Goal: Entertainment & Leisure: Consume media (video, audio)

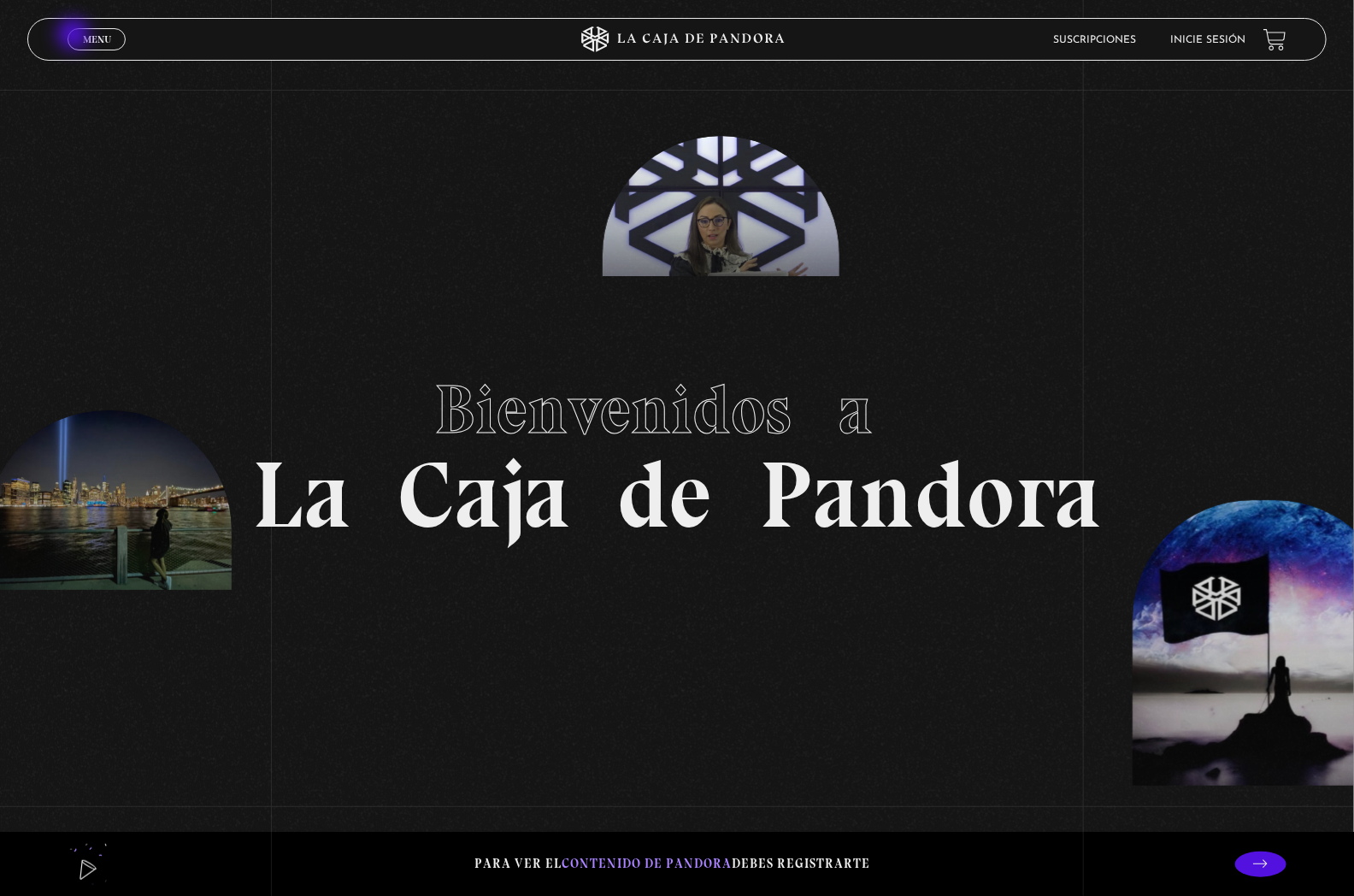
click at [75, 36] on link "Menu Cerrar" at bounding box center [96, 39] width 58 height 22
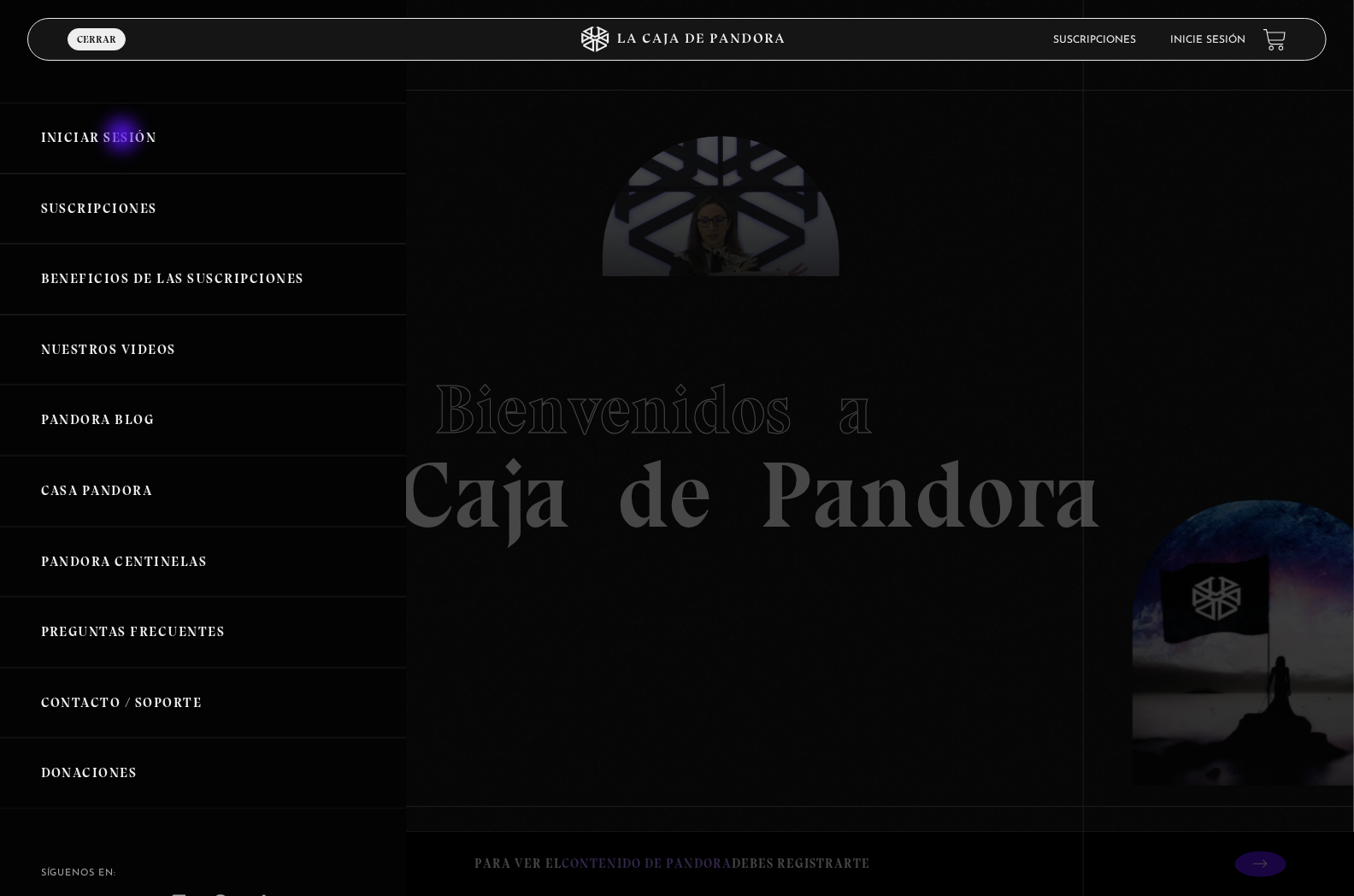
click at [124, 138] on link "Iniciar Sesión" at bounding box center [202, 138] width 406 height 71
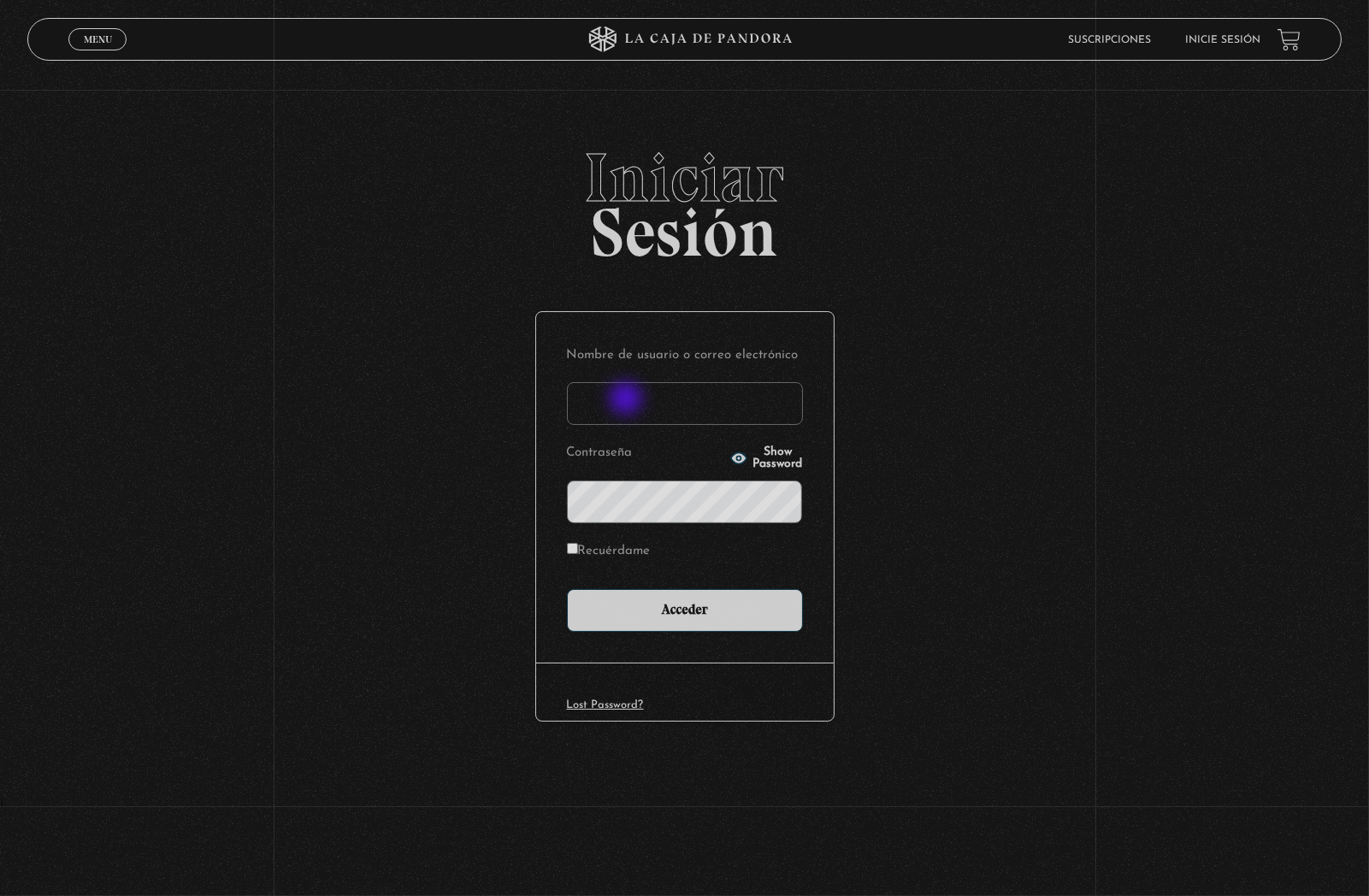
click at [627, 400] on input "Nombre de usuario o correo electrónico" at bounding box center [685, 403] width 236 height 43
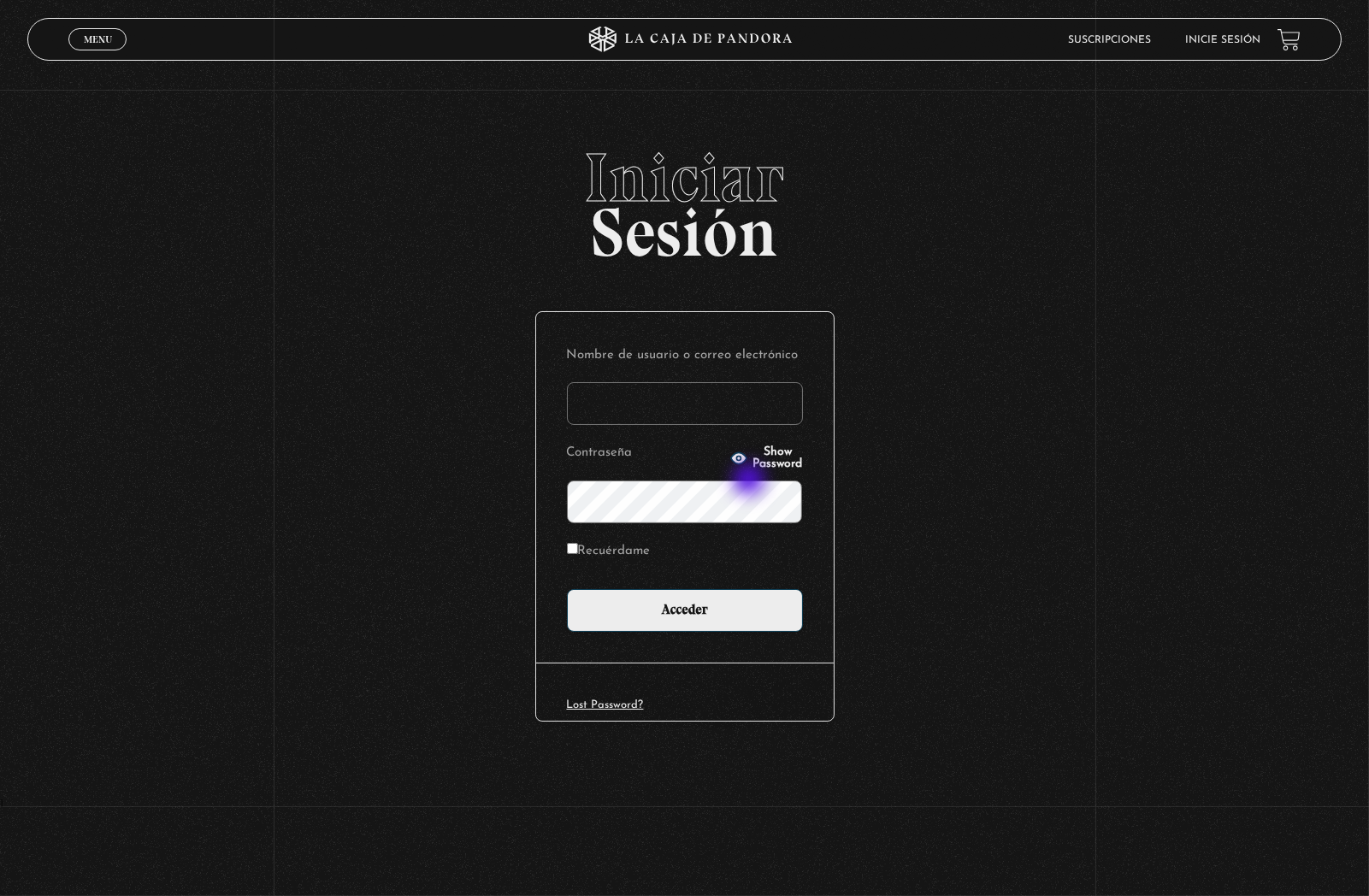
type input "glorianaliza.a@gmail.com"
click at [569, 544] on input "Recuérdame" at bounding box center [573, 548] width 11 height 11
checkbox input "true"
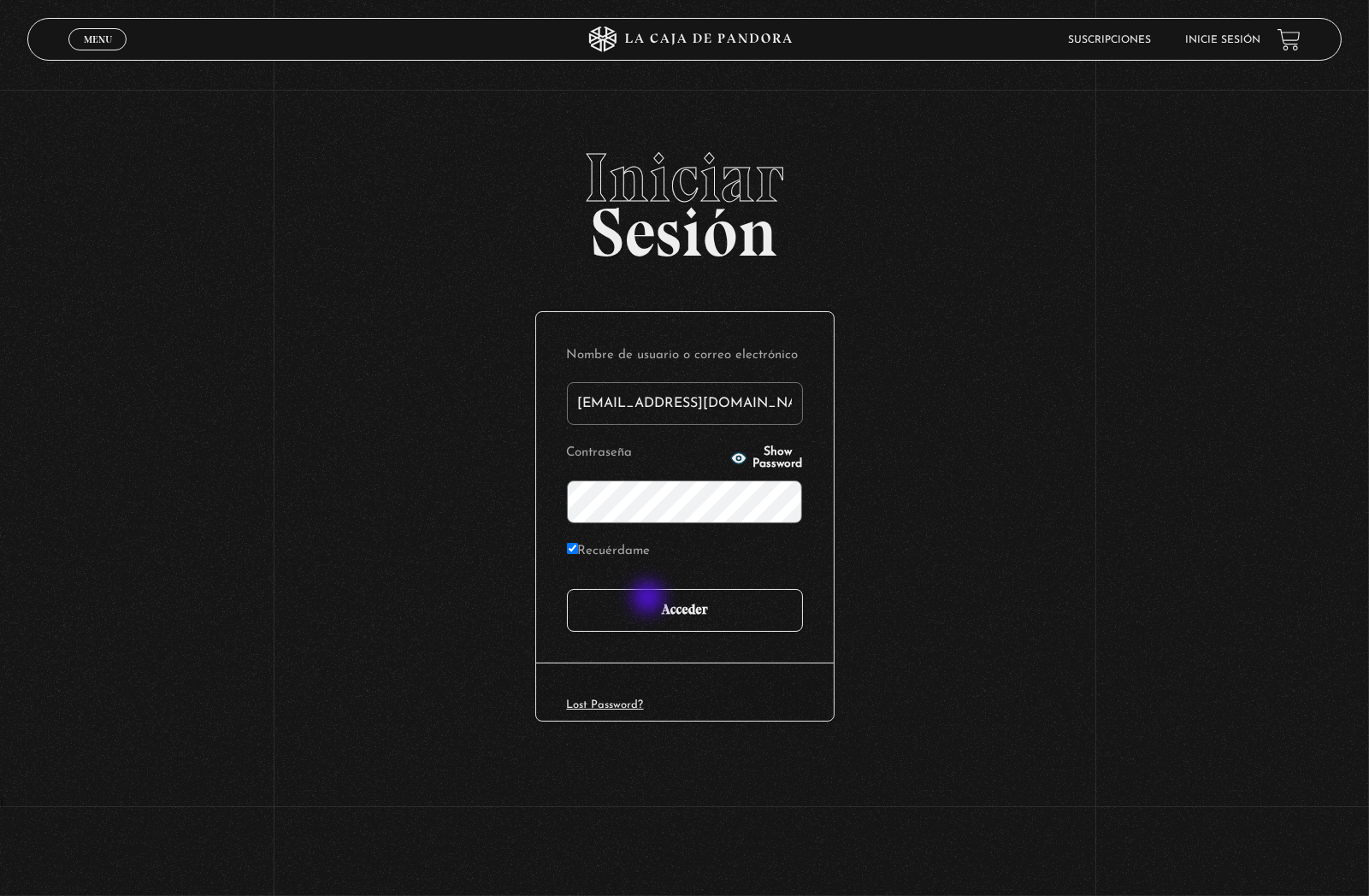
click at [653, 600] on input "Acceder" at bounding box center [685, 610] width 236 height 43
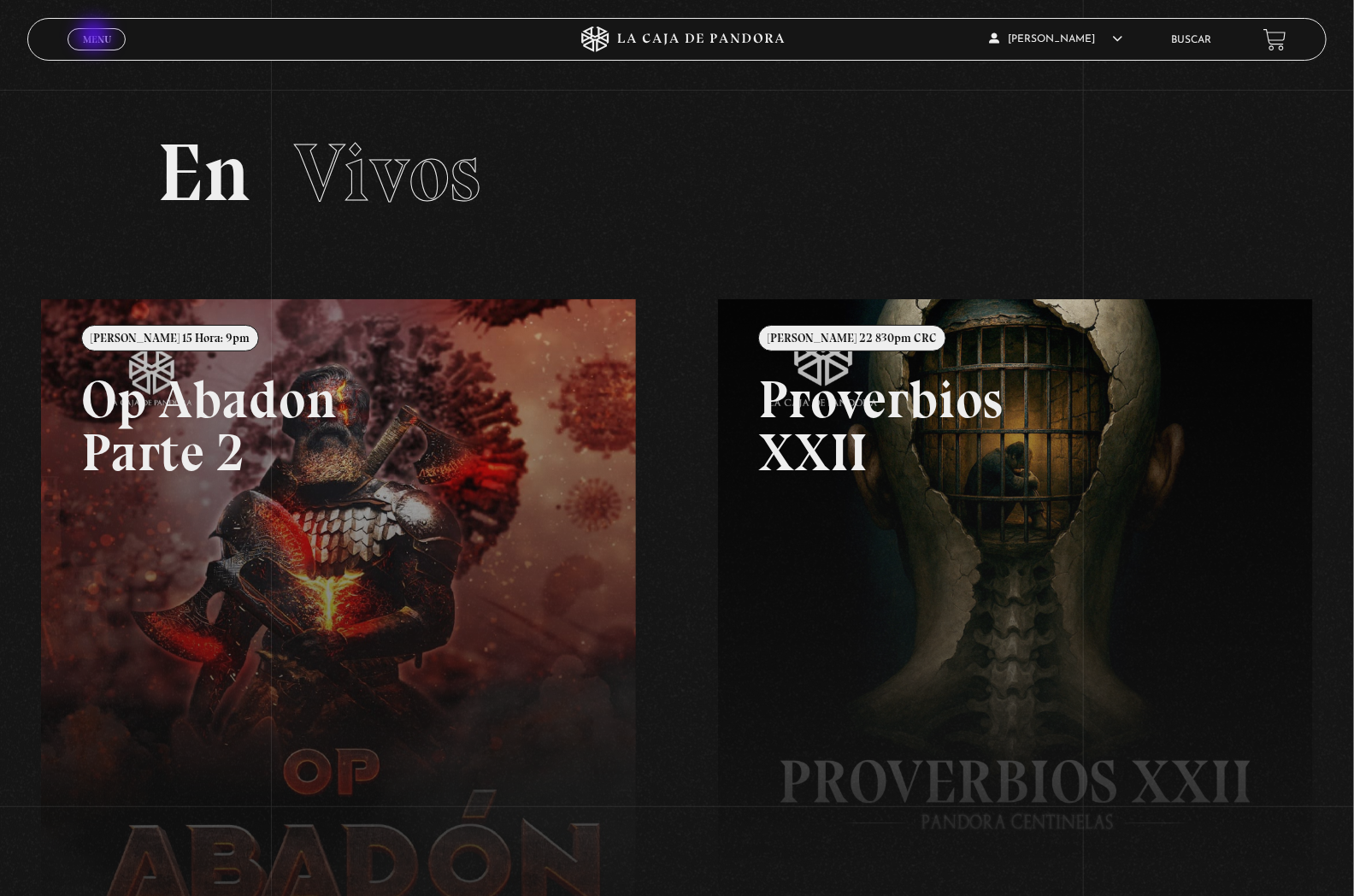
click at [96, 37] on span "Menu" at bounding box center [97, 39] width 29 height 10
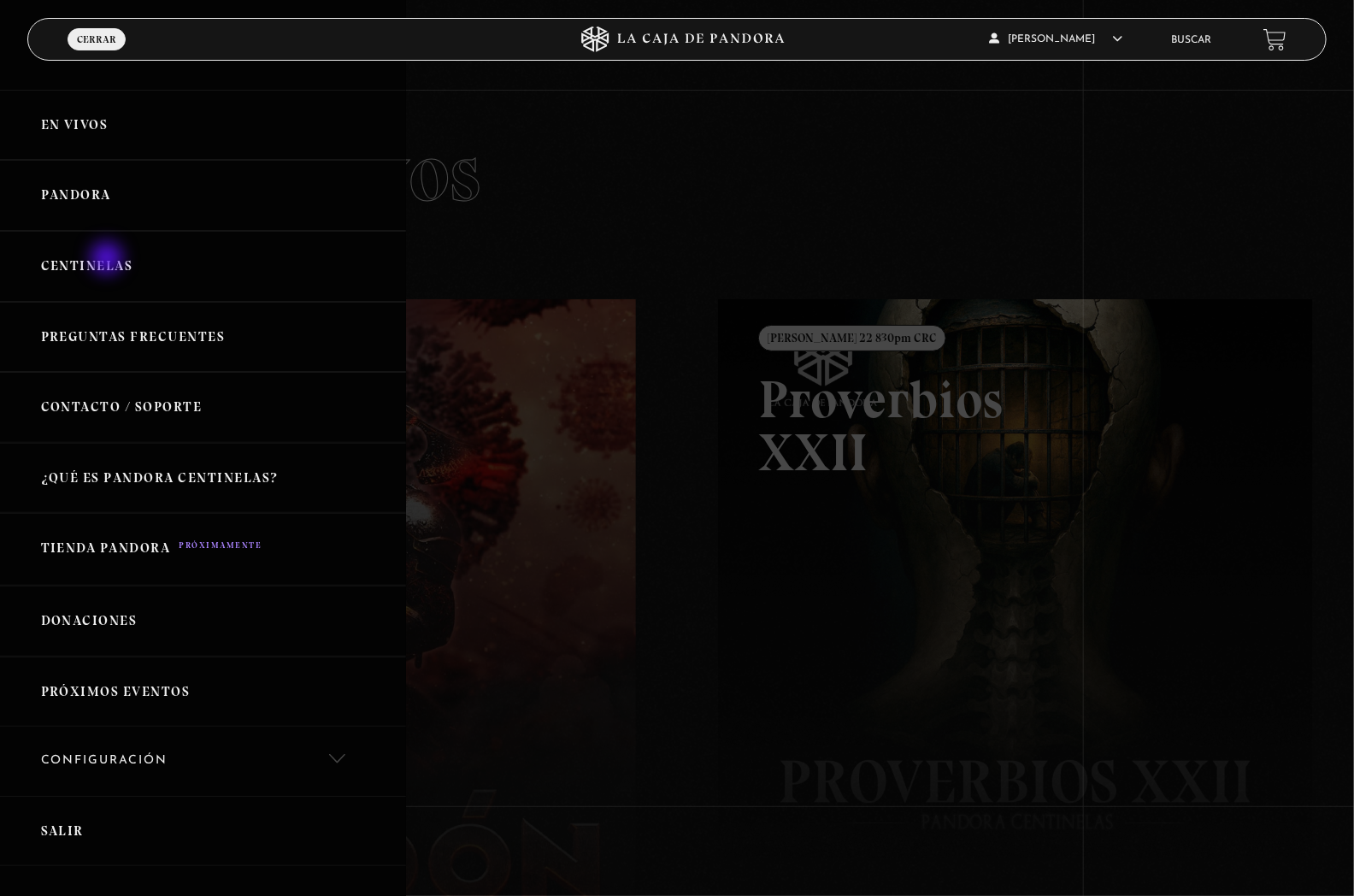
click at [108, 260] on link "Centinelas" at bounding box center [202, 266] width 406 height 71
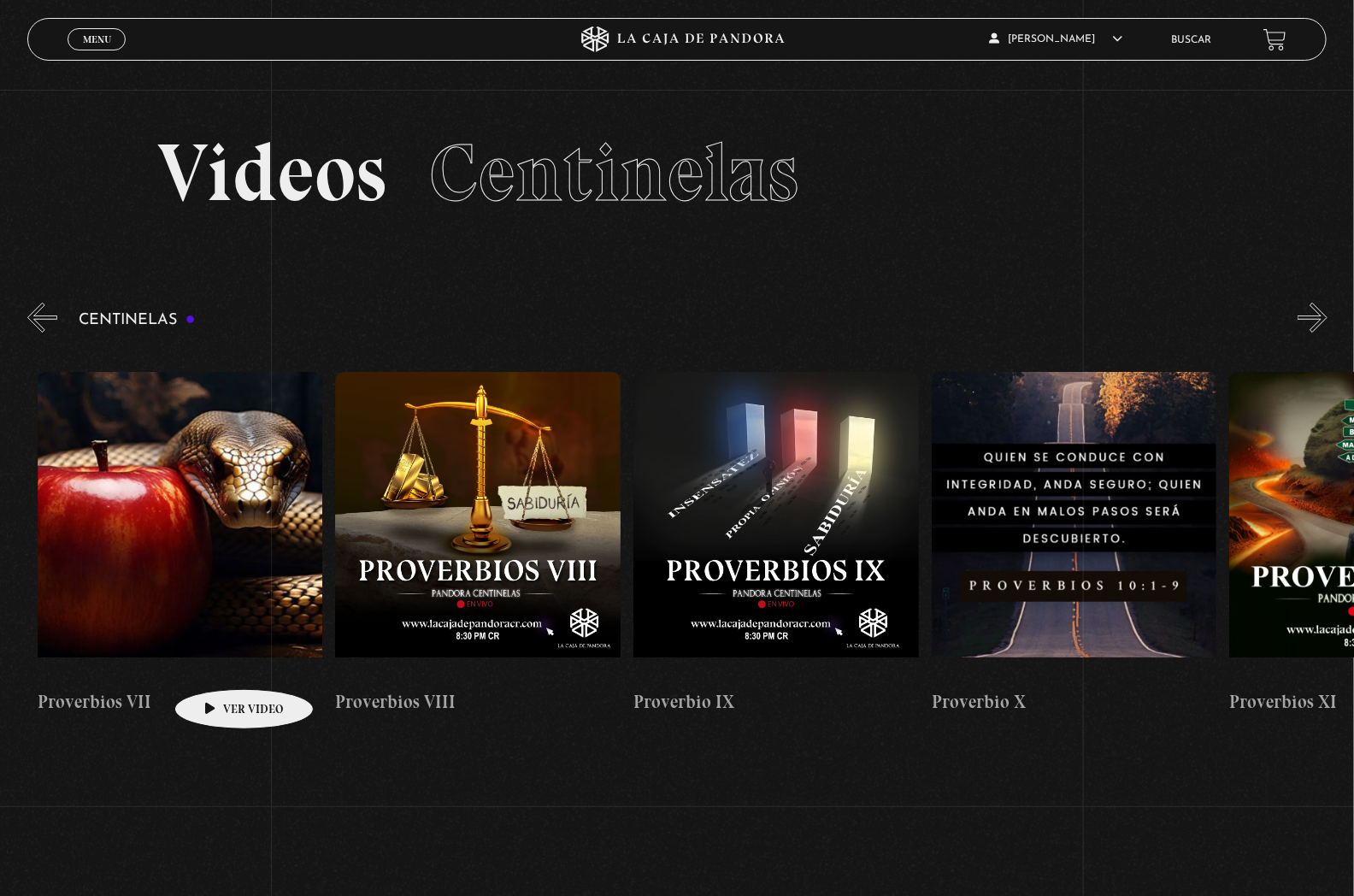
scroll to position [0, 2700]
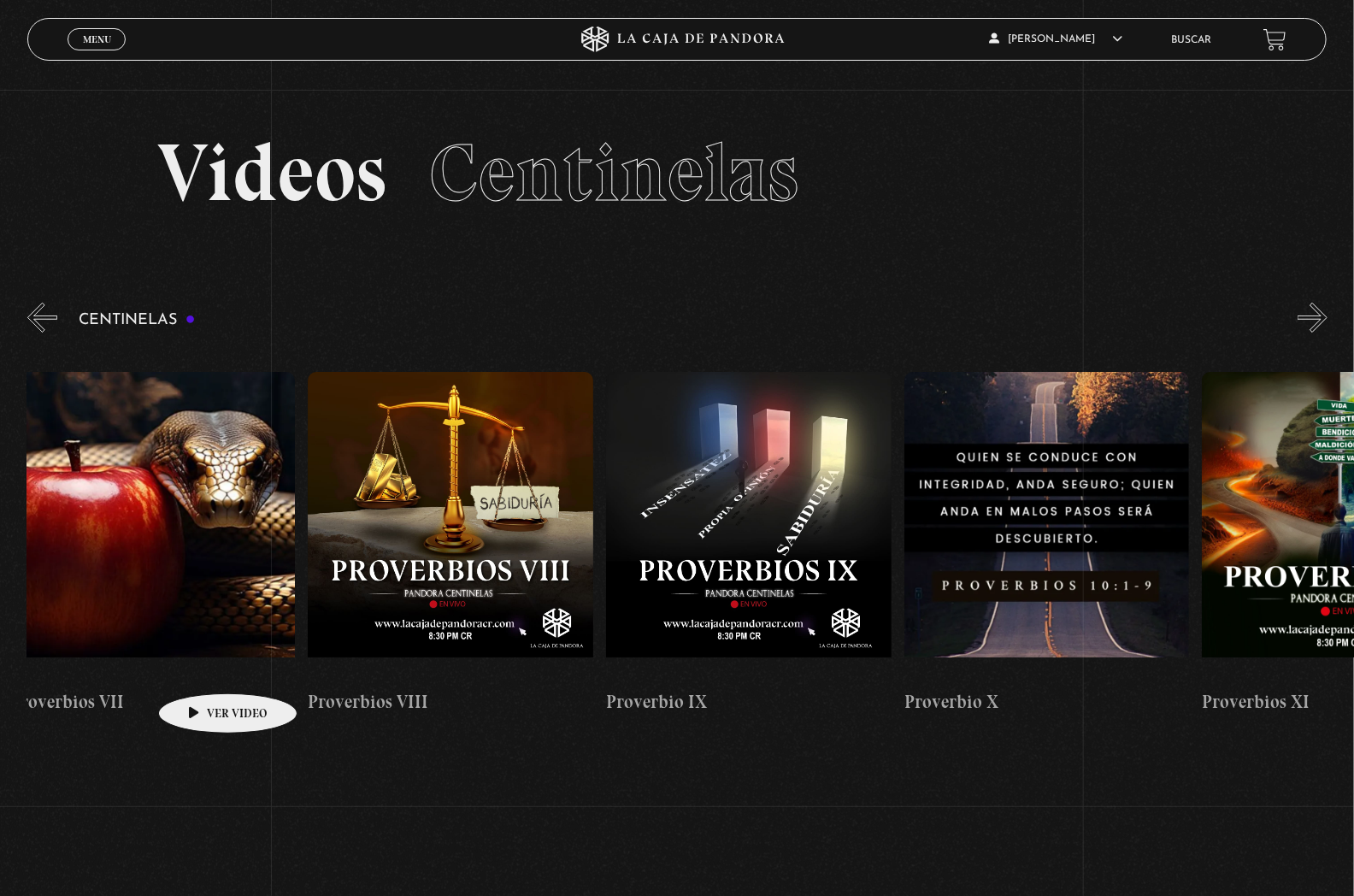
drag, startPoint x: 721, startPoint y: 526, endPoint x: 200, endPoint y: 668, distance: 540.0
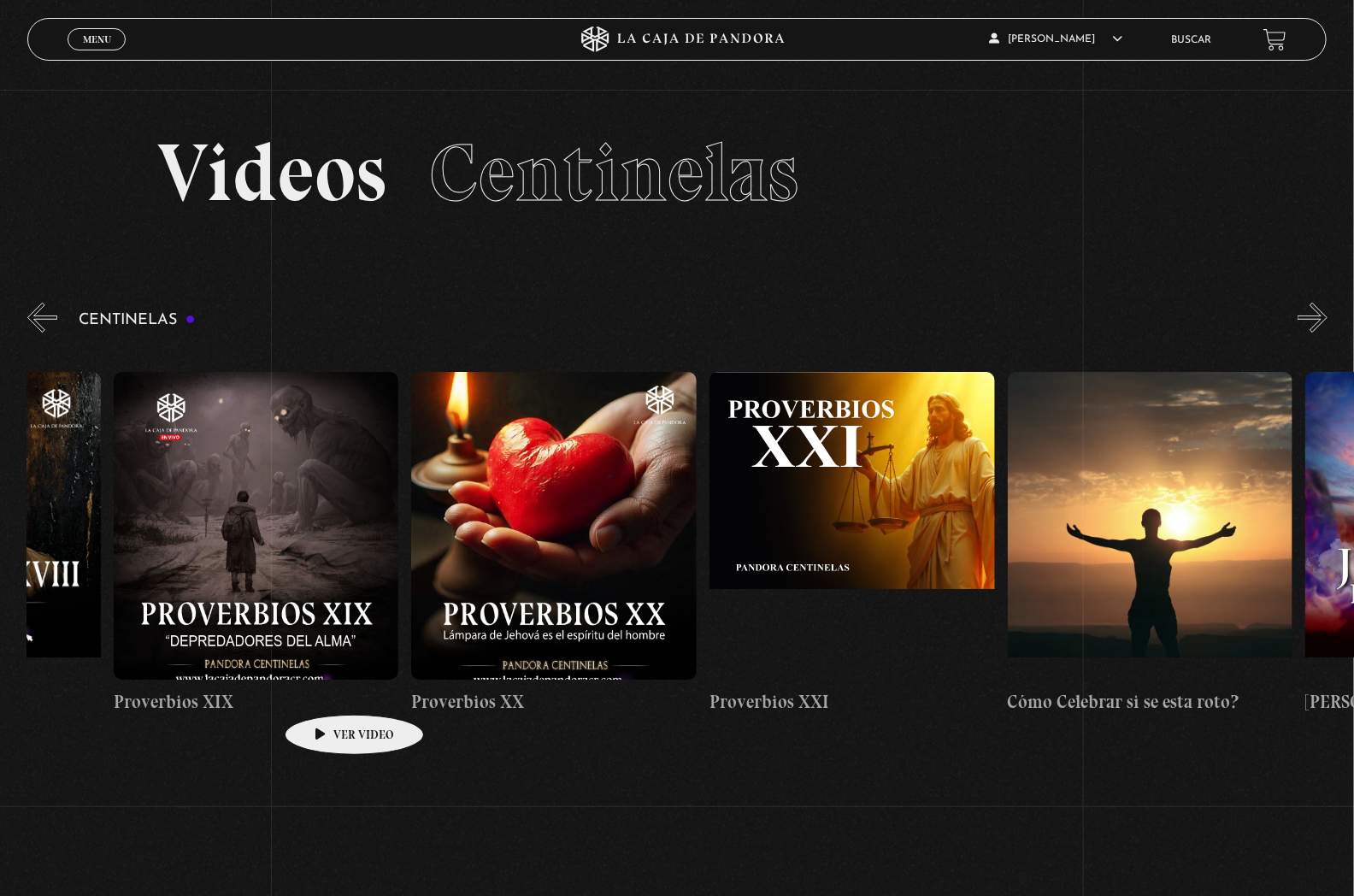
scroll to position [0, 6178]
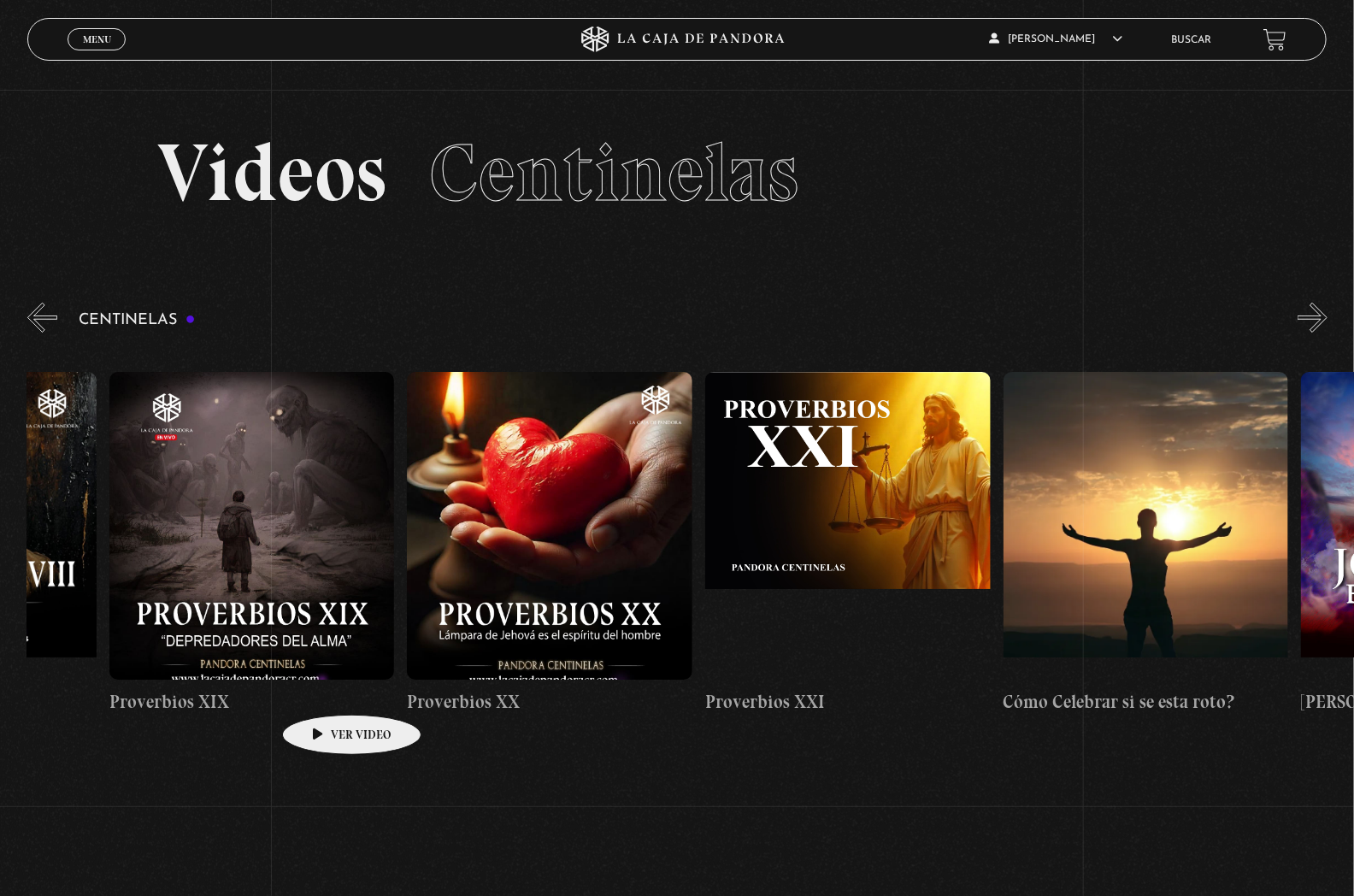
drag, startPoint x: 1001, startPoint y: 592, endPoint x: 325, endPoint y: 689, distance: 682.9
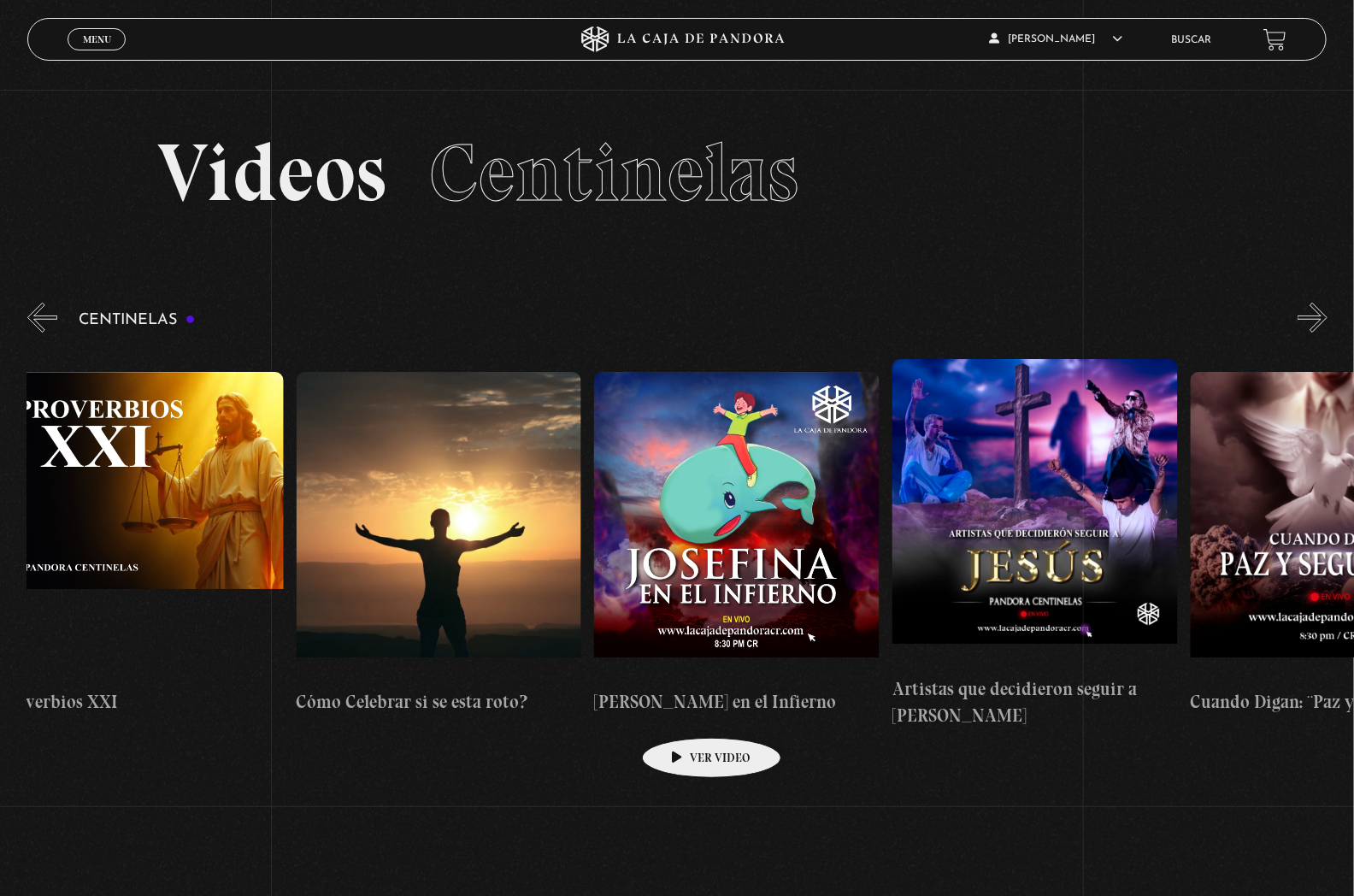
scroll to position [0, 6903]
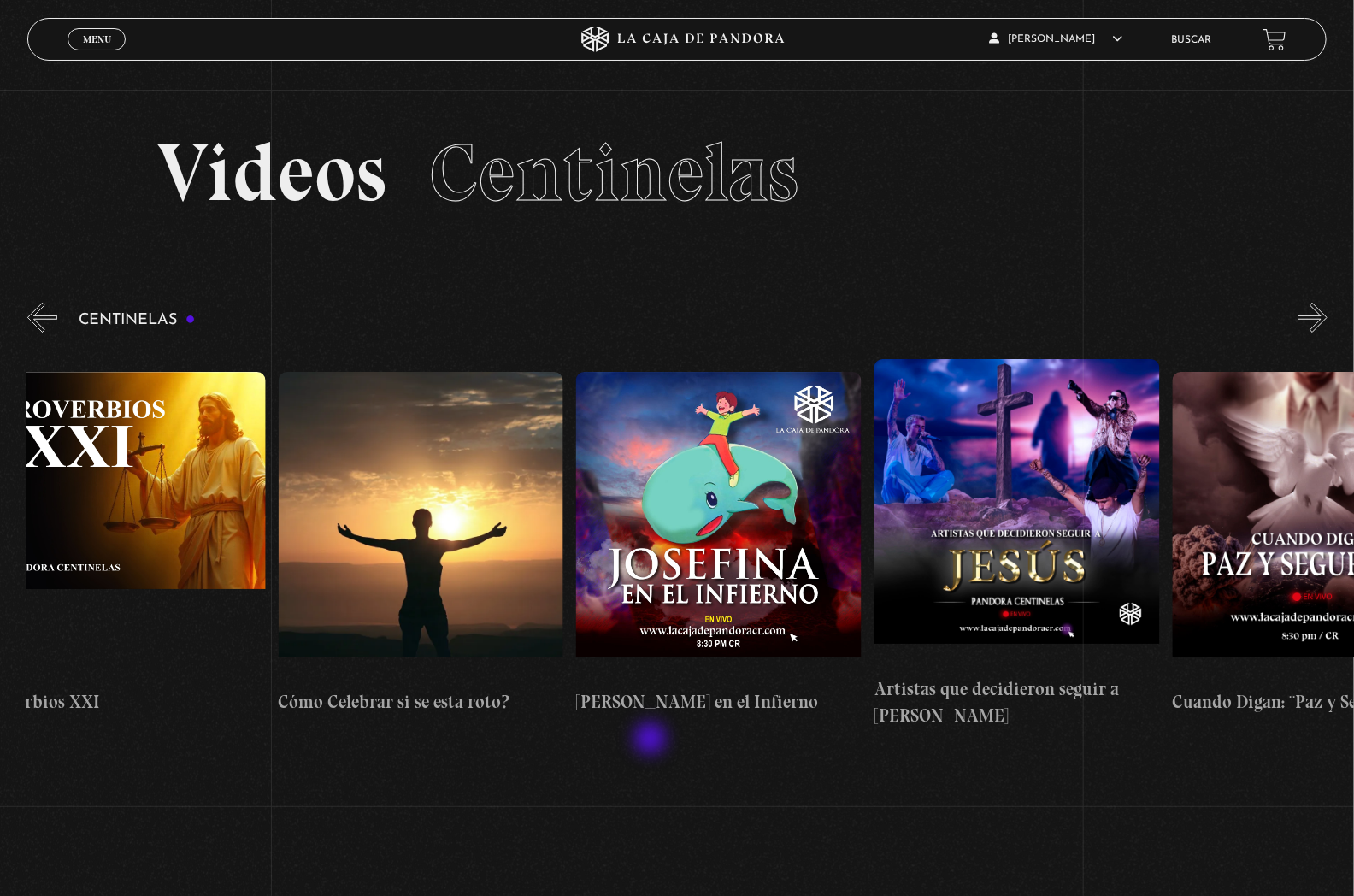
drag, startPoint x: 815, startPoint y: 581, endPoint x: 654, endPoint y: 740, distance: 226.3
click at [654, 740] on section "Centinelas Centinelas 2025 «" at bounding box center [677, 563] width 1354 height 529
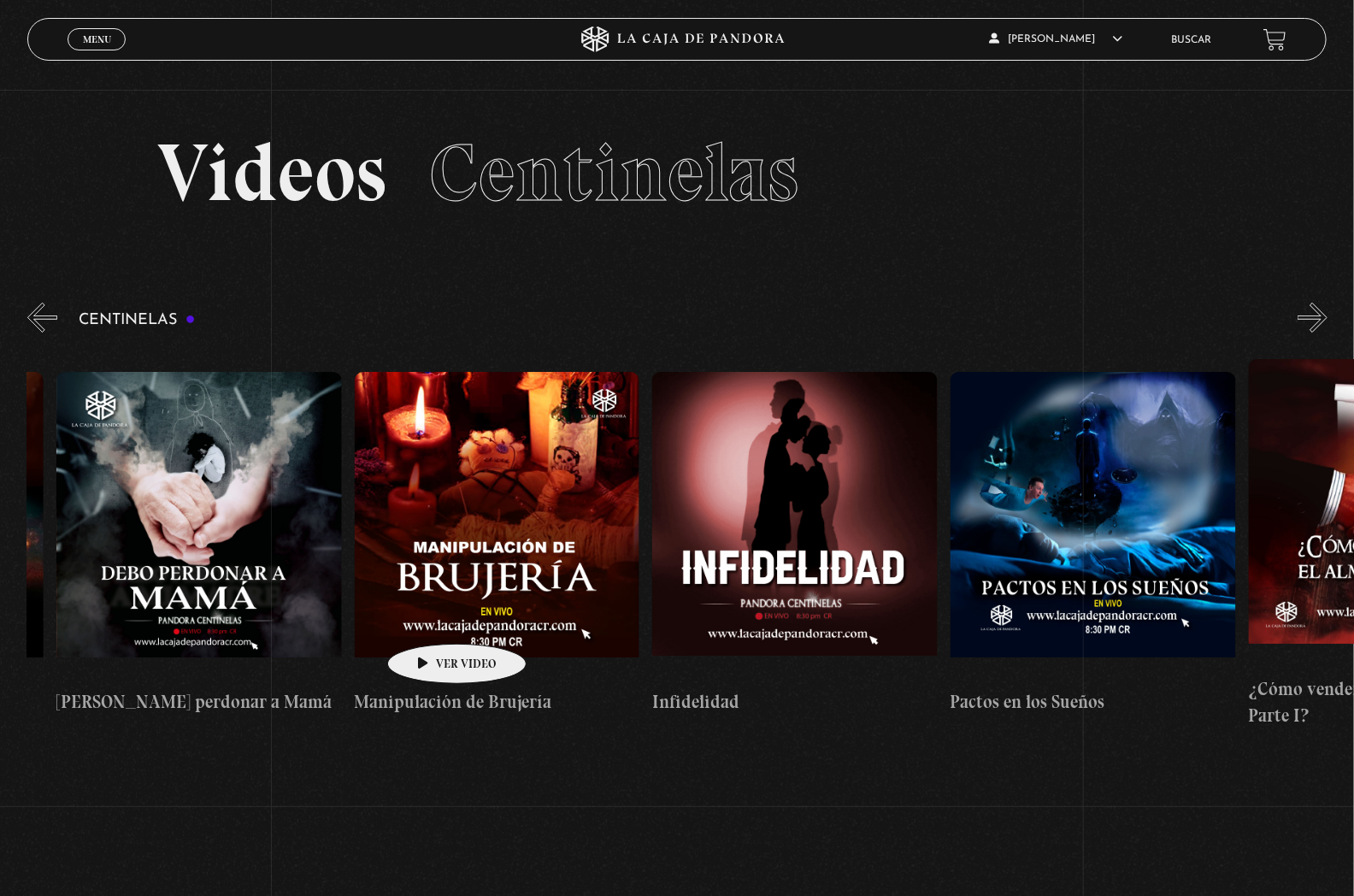
scroll to position [0, 9812]
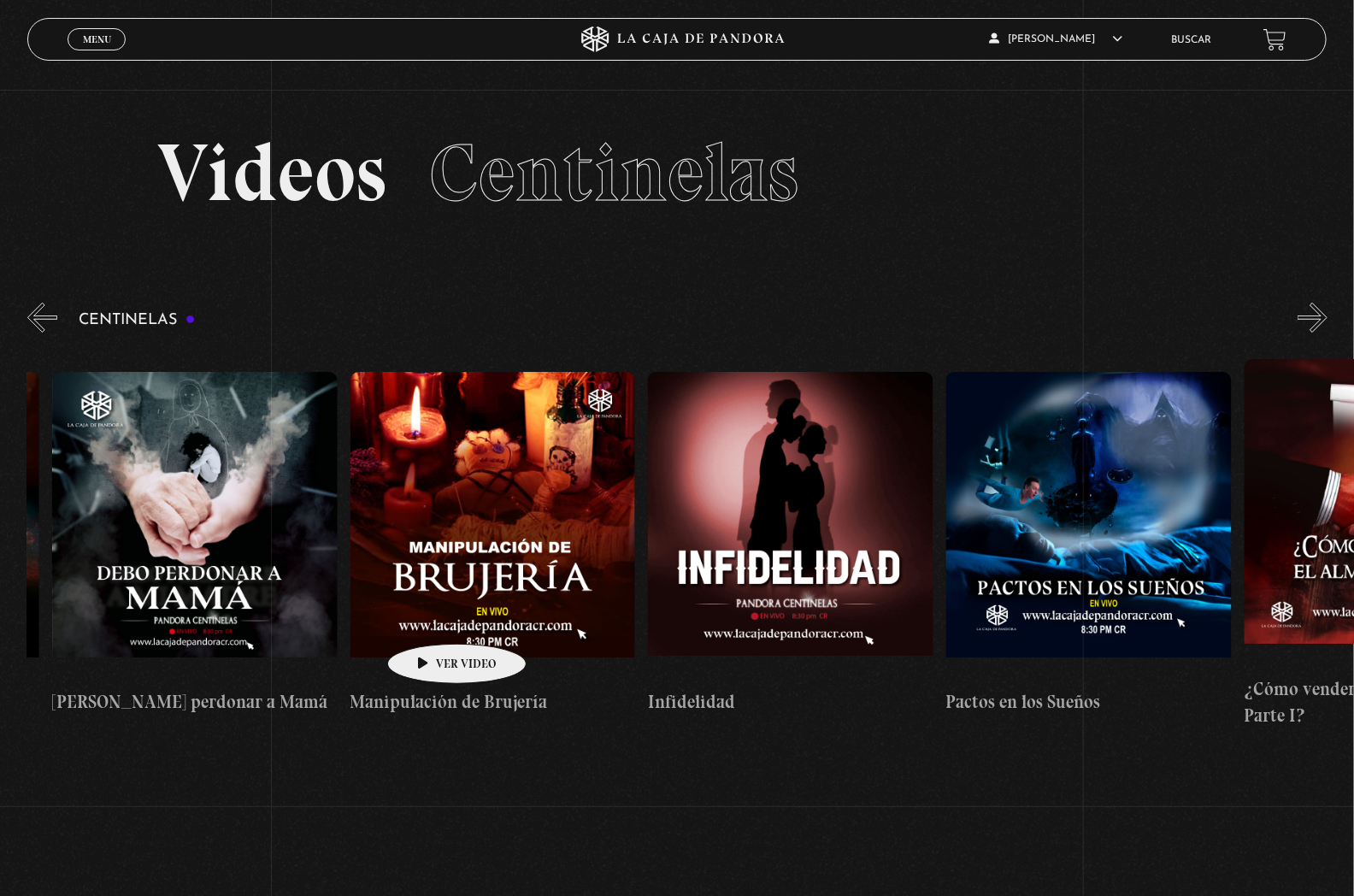
drag, startPoint x: 994, startPoint y: 554, endPoint x: 430, endPoint y: 619, distance: 567.7
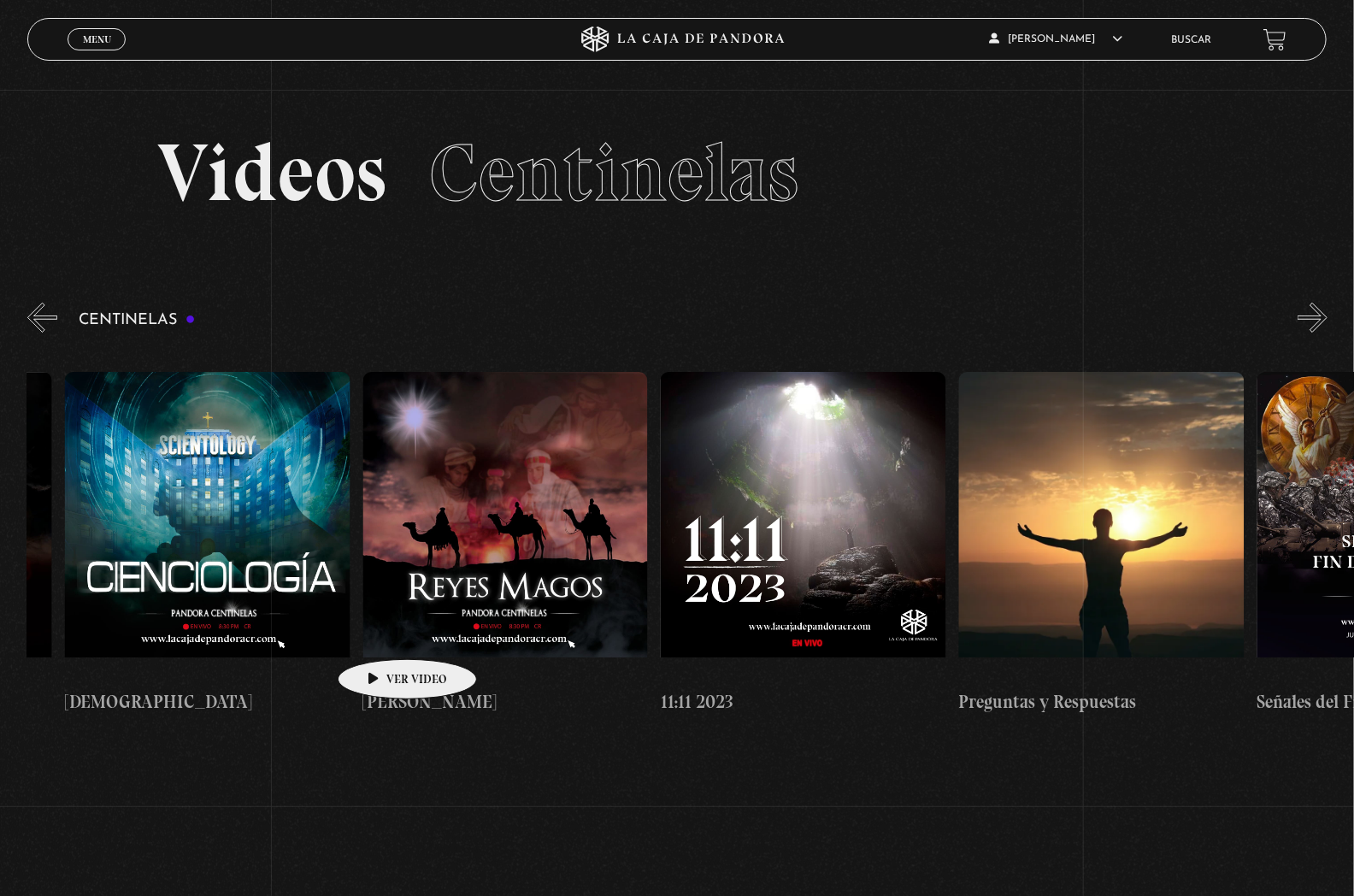
drag, startPoint x: 1076, startPoint y: 536, endPoint x: 426, endPoint y: 590, distance: 652.2
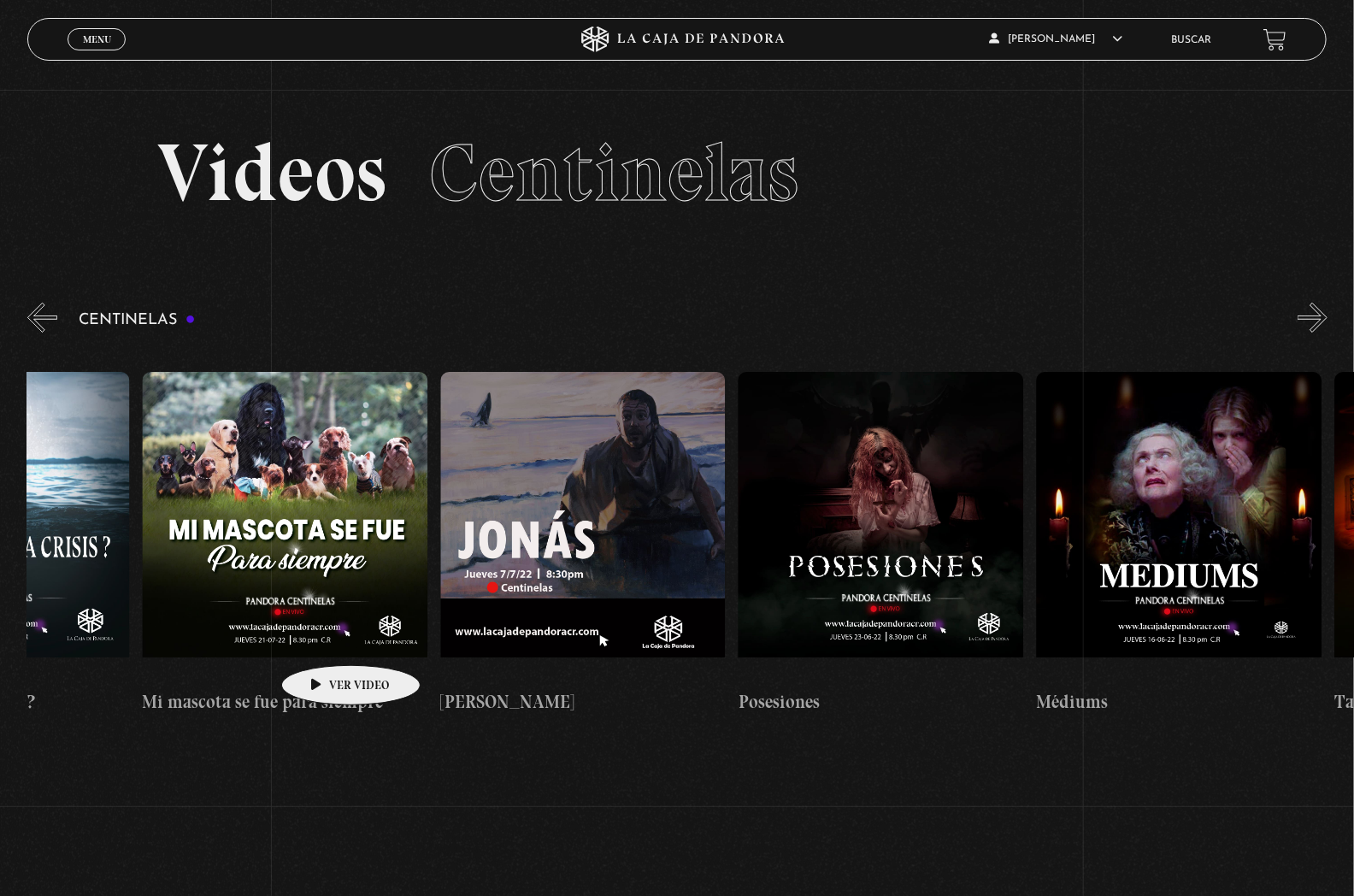
drag, startPoint x: 997, startPoint y: 525, endPoint x: 319, endPoint y: 641, distance: 687.9
click at [319, 641] on div "Centinelas 2025 Como manejar las malas noticias? Por qué Dios no me escucha Rel…" at bounding box center [142, 544] width 33983 height 397
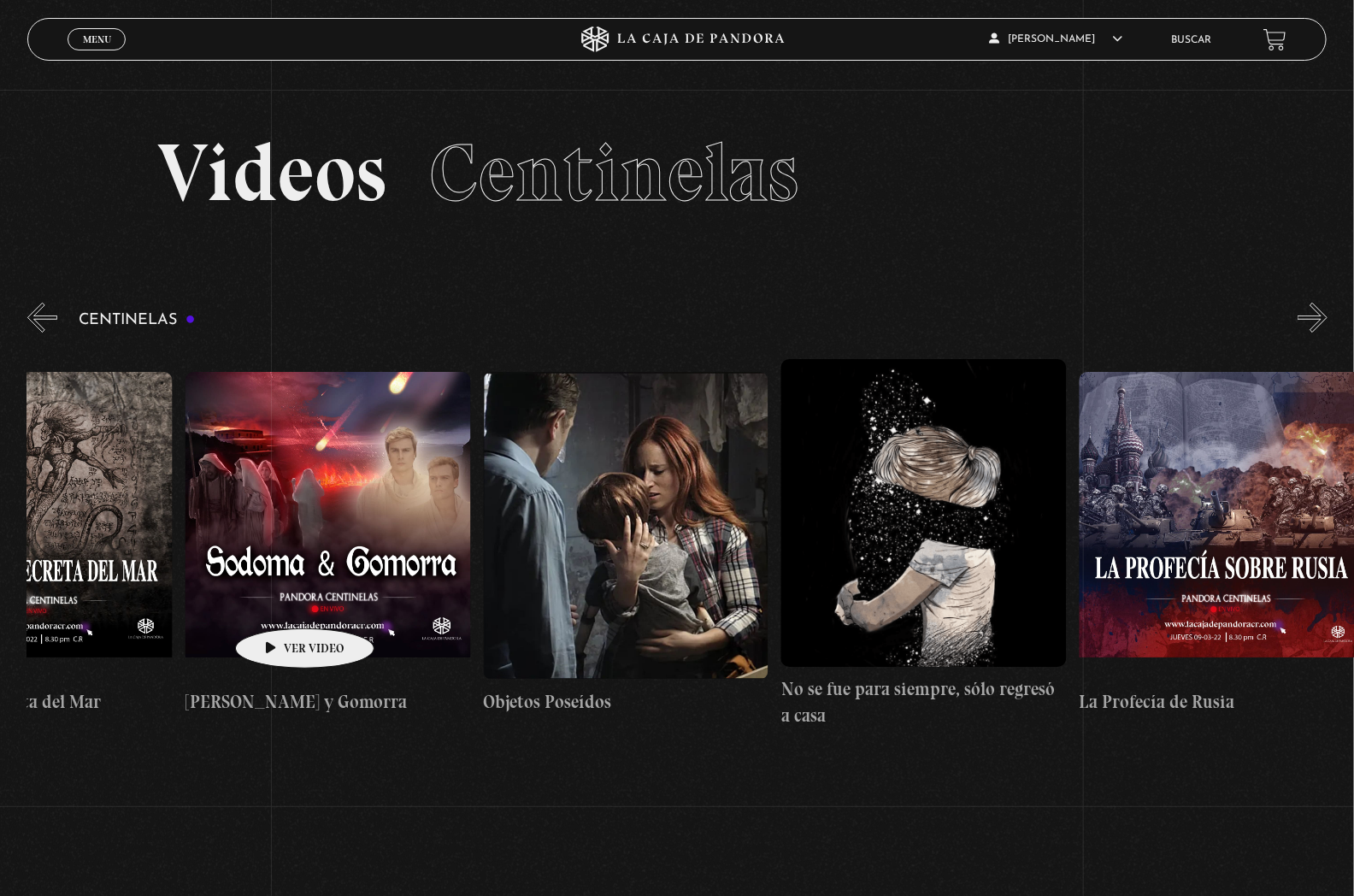
scroll to position [0, 19616]
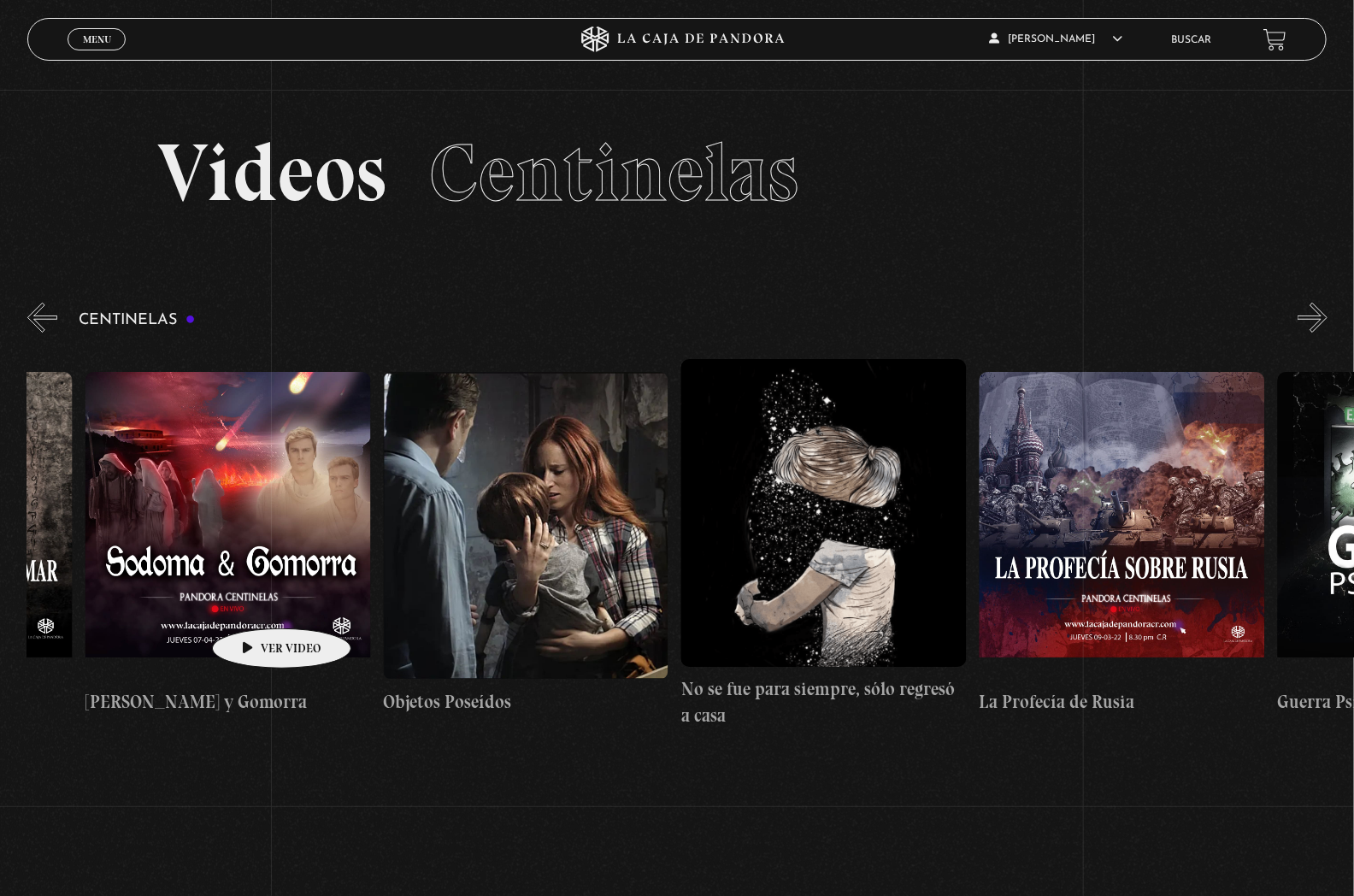
drag, startPoint x: 792, startPoint y: 508, endPoint x: 255, endPoint y: 602, distance: 545.2
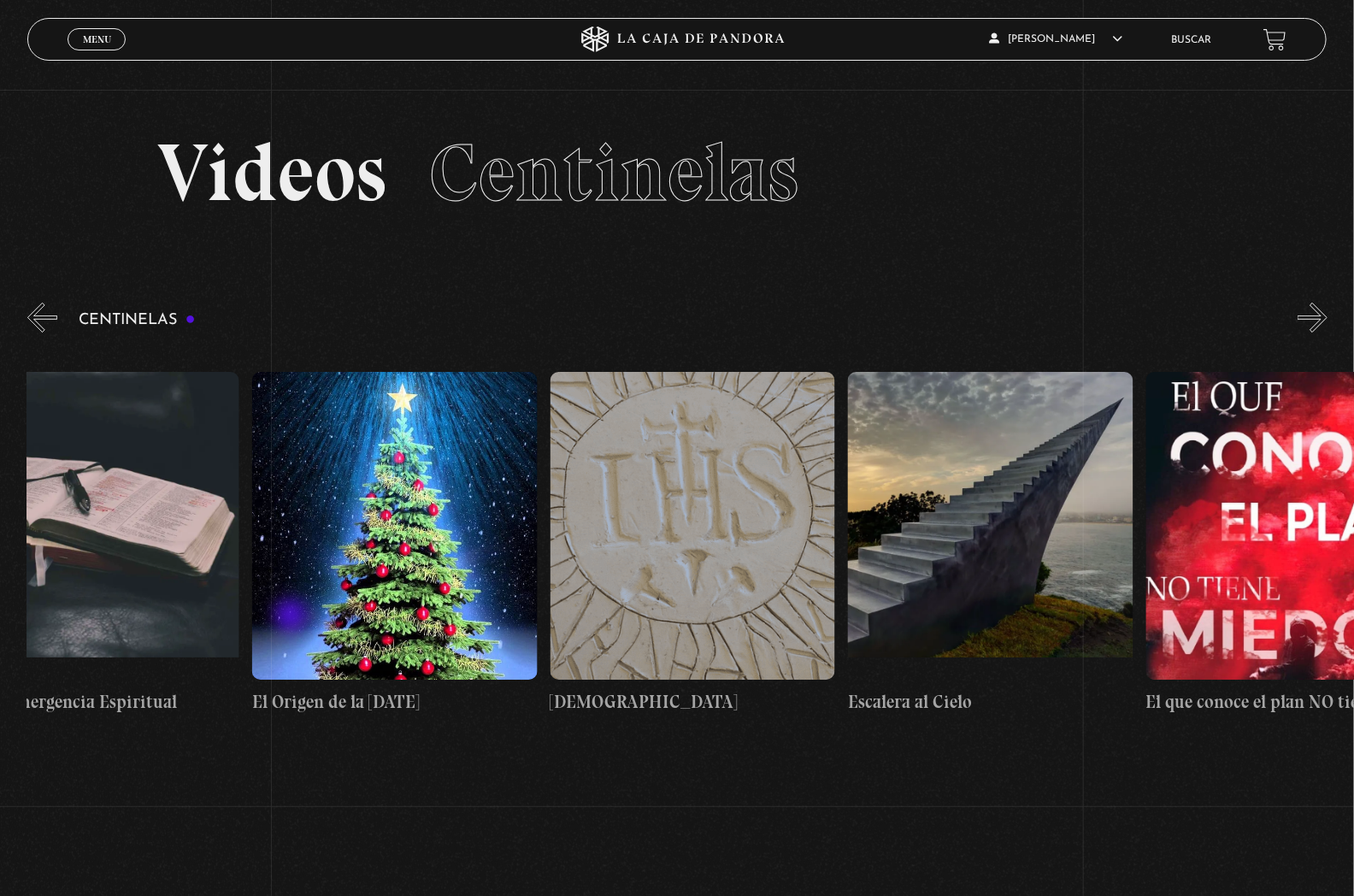
drag, startPoint x: 780, startPoint y: 468, endPoint x: 280, endPoint y: 619, distance: 522.3
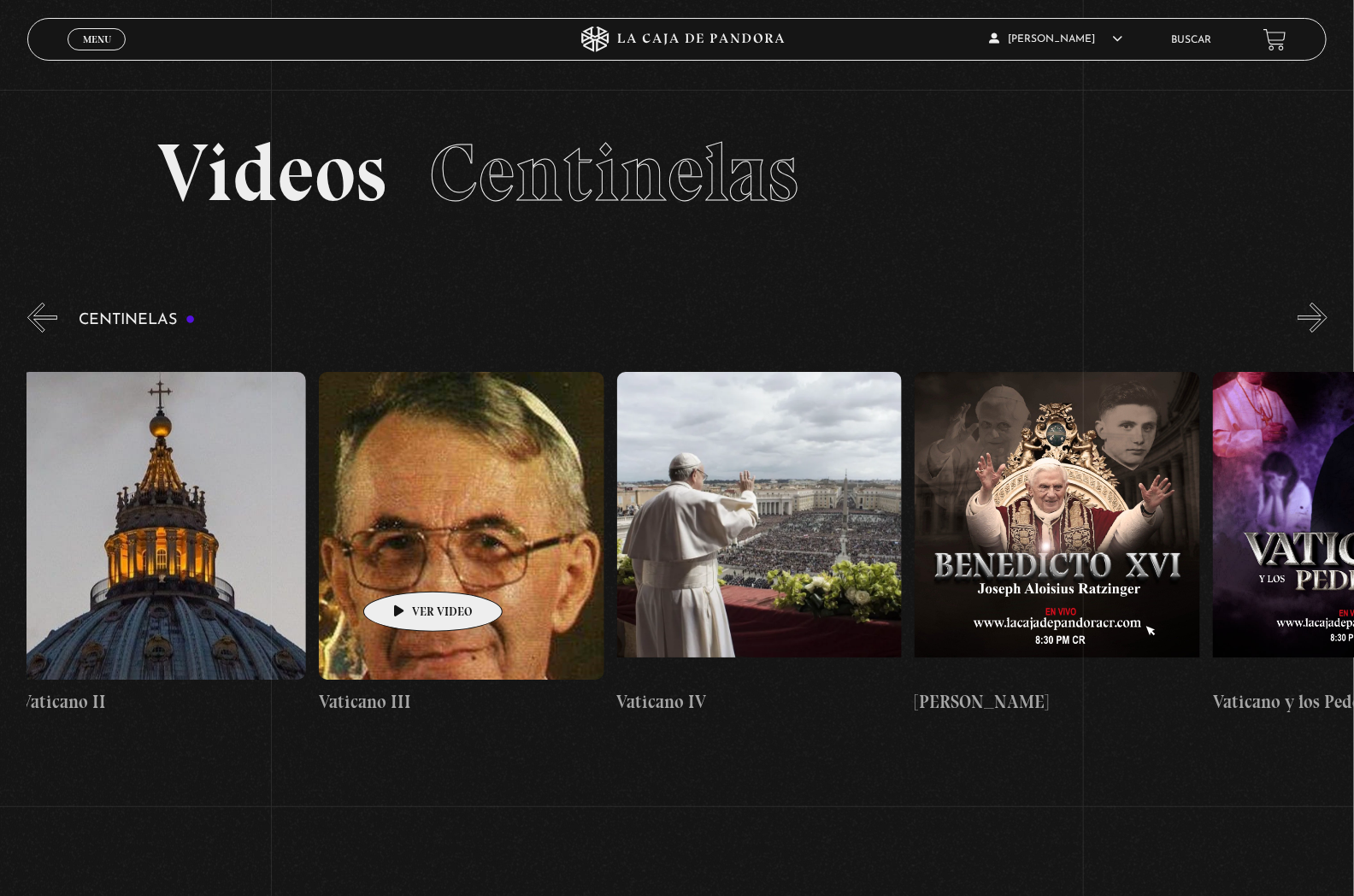
scroll to position [0, 24850]
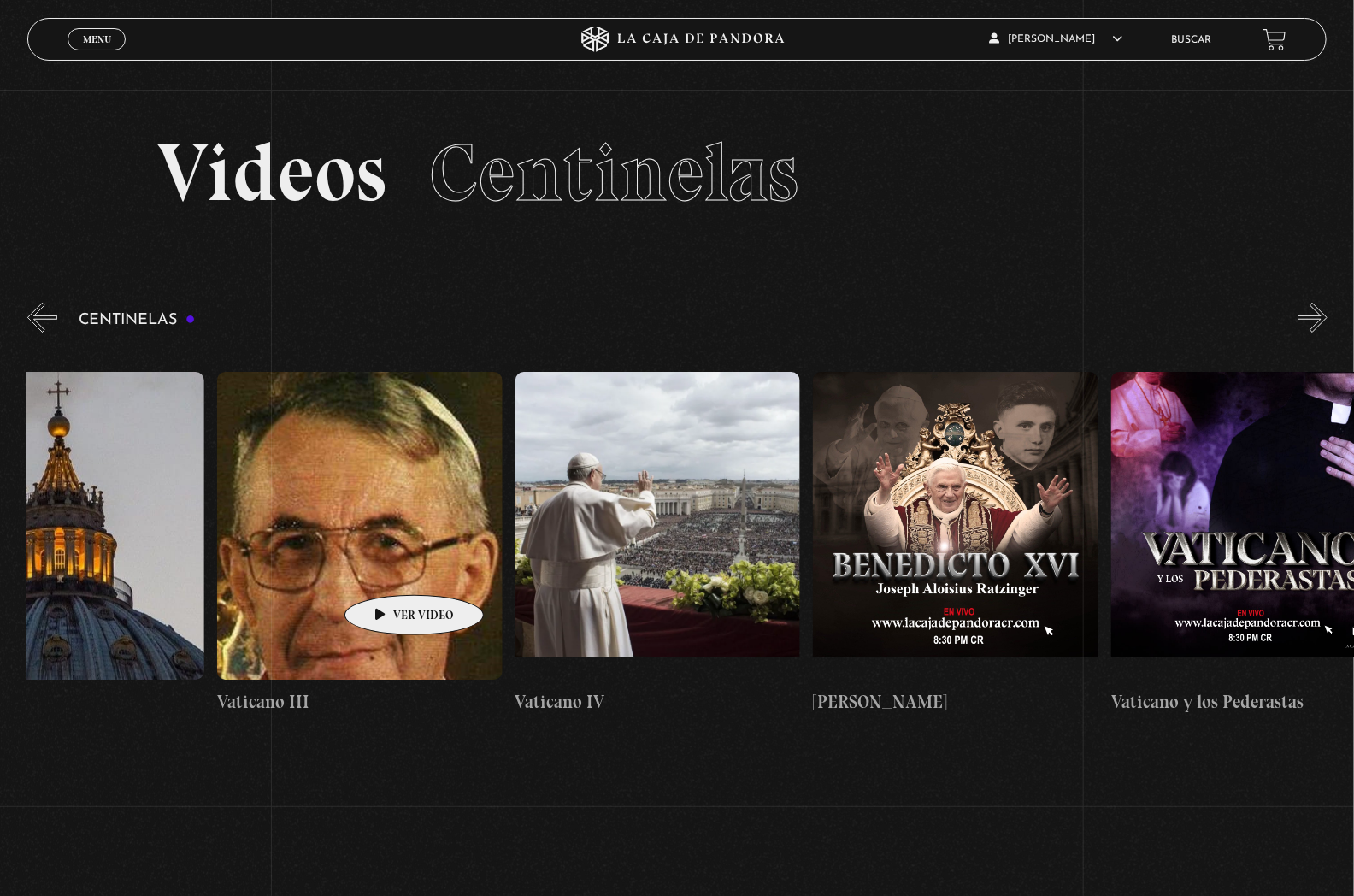
drag, startPoint x: 922, startPoint y: 505, endPoint x: 388, endPoint y: 569, distance: 537.8
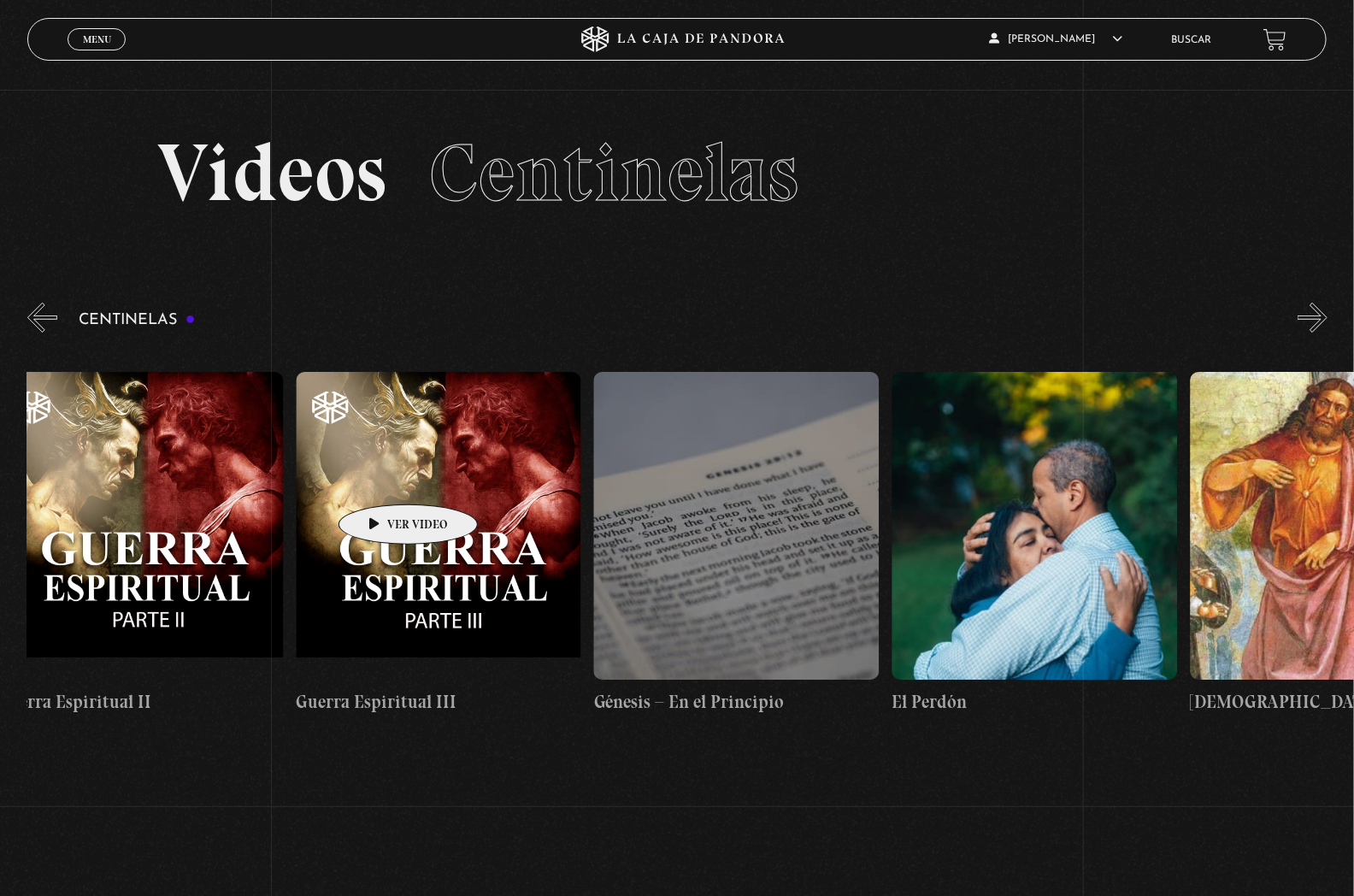
drag, startPoint x: 1190, startPoint y: 441, endPoint x: 369, endPoint y: 466, distance: 821.4
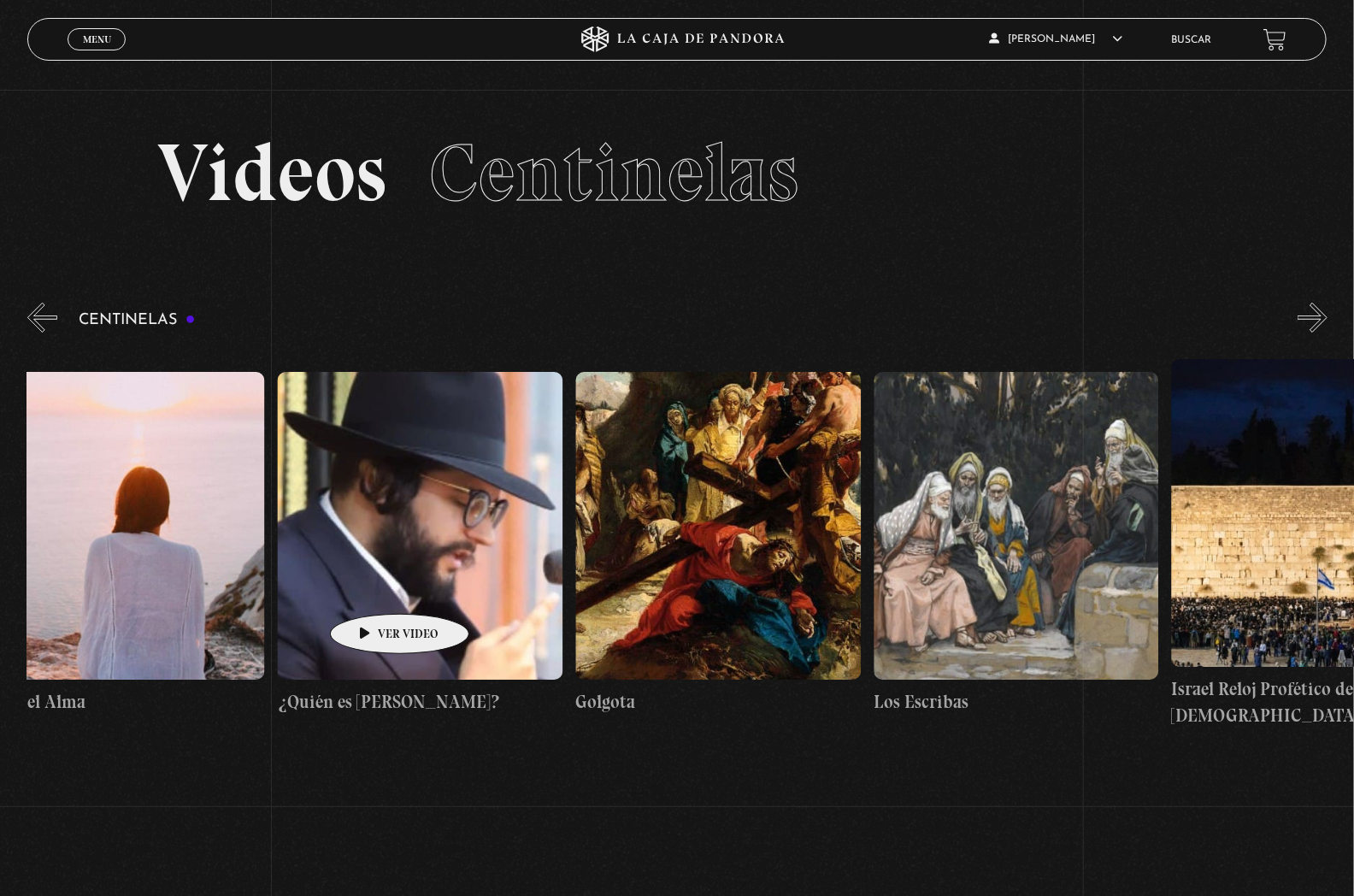
scroll to position [0, 31967]
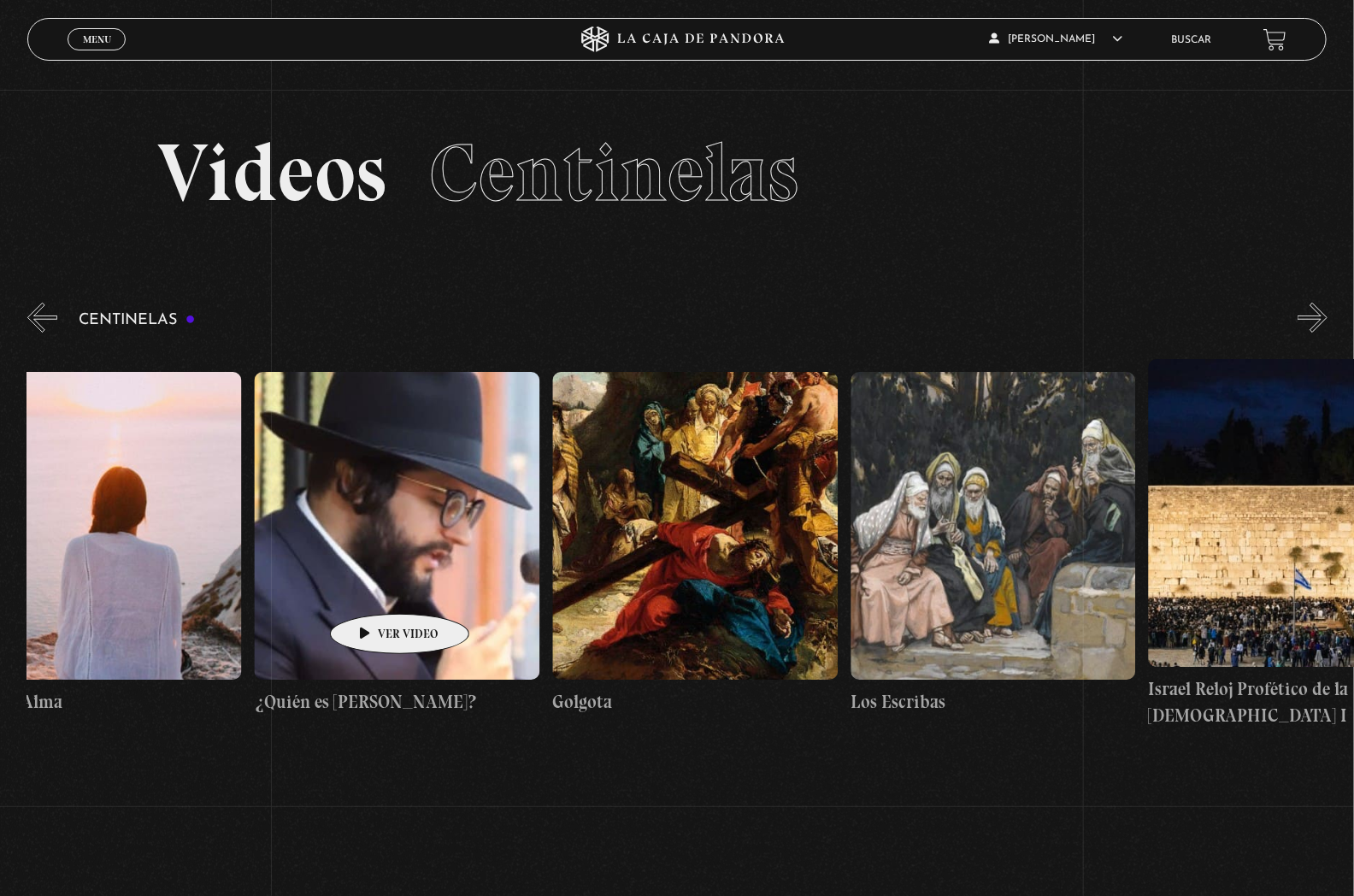
drag, startPoint x: 975, startPoint y: 511, endPoint x: 372, endPoint y: 588, distance: 607.9
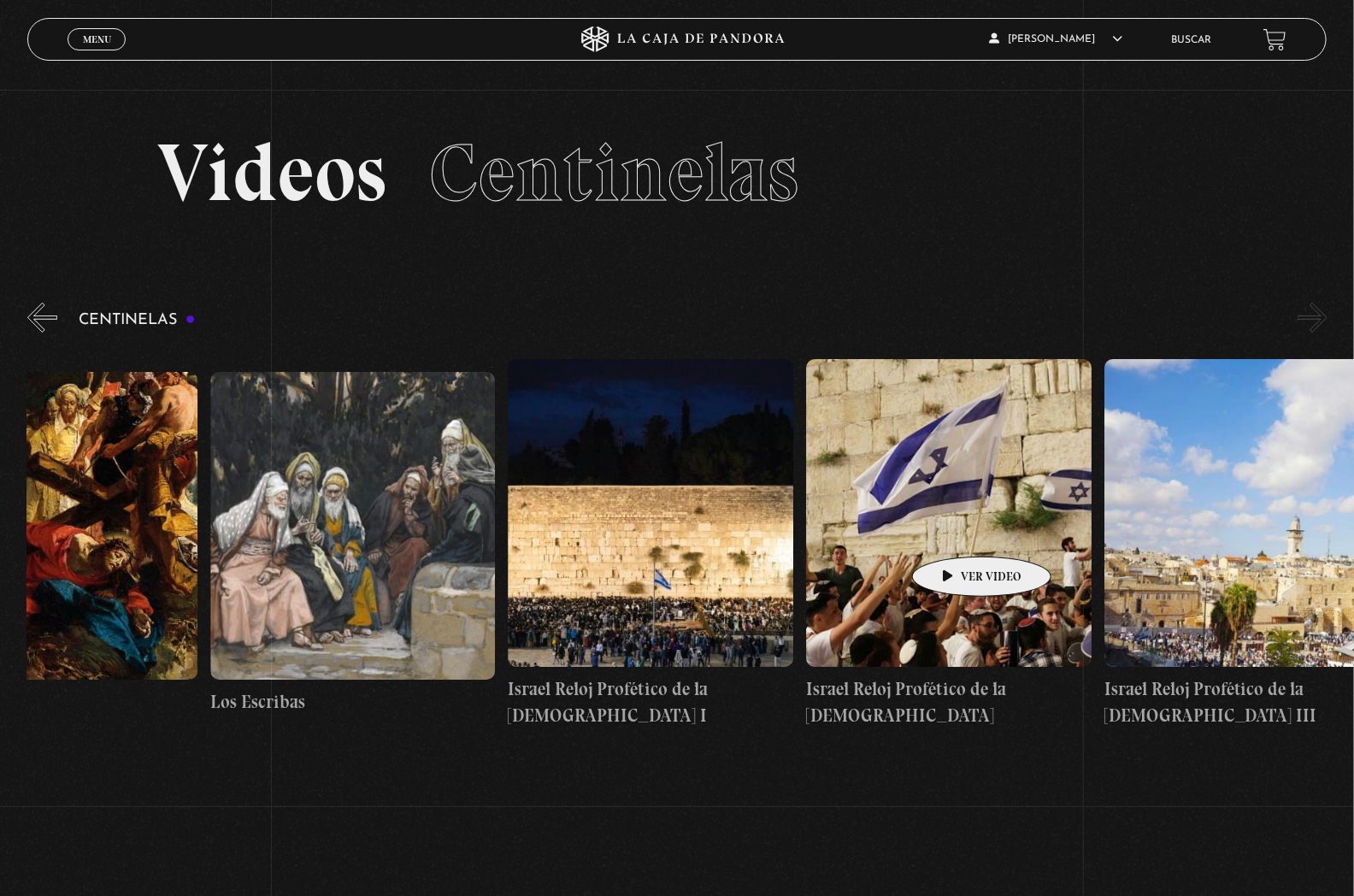
scroll to position [0, 32640]
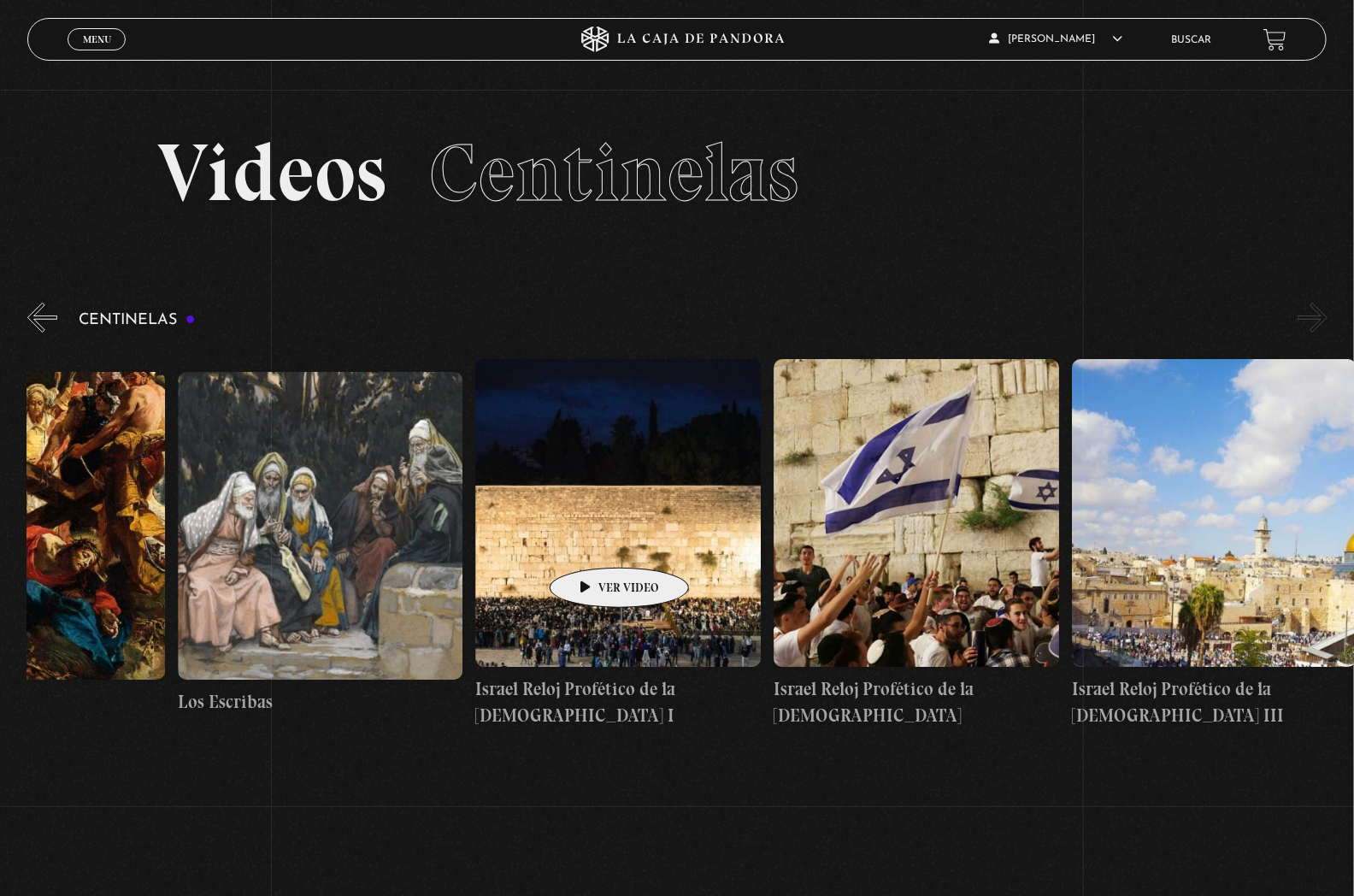
drag, startPoint x: 1088, startPoint y: 516, endPoint x: 591, endPoint y: 543, distance: 497.7
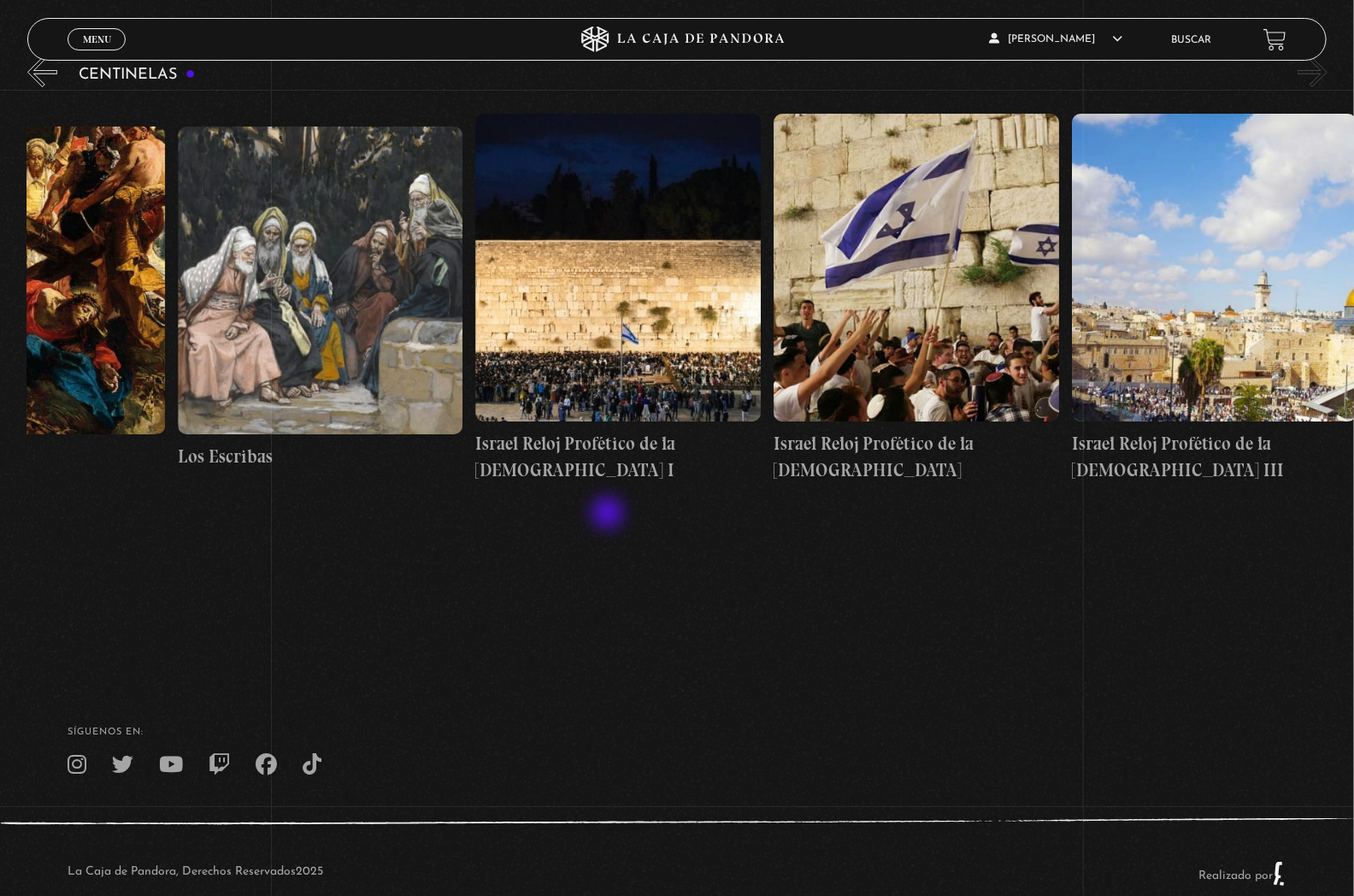
scroll to position [0, 0]
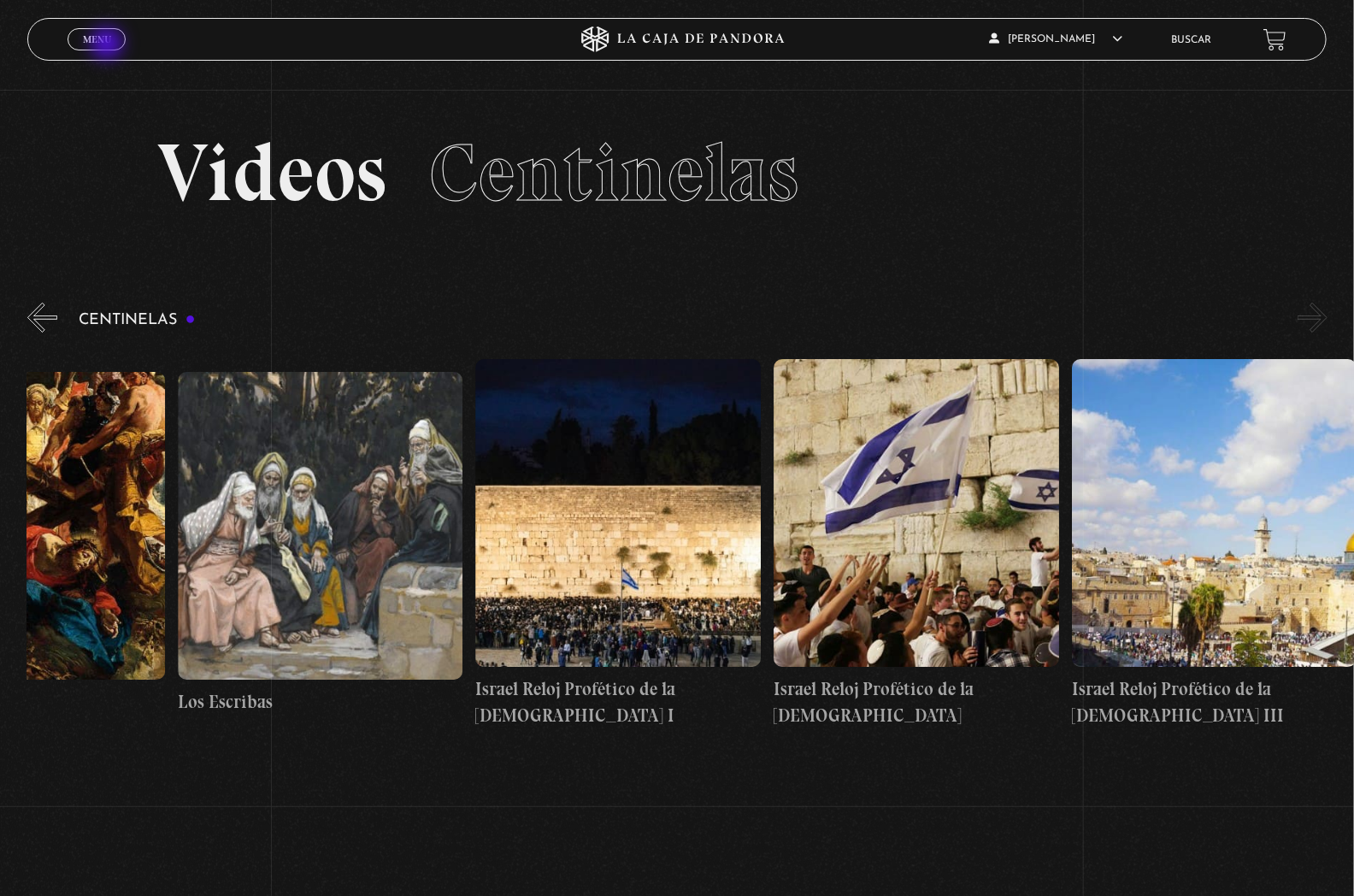
click at [108, 46] on link "Menu Cerrar" at bounding box center [96, 39] width 58 height 22
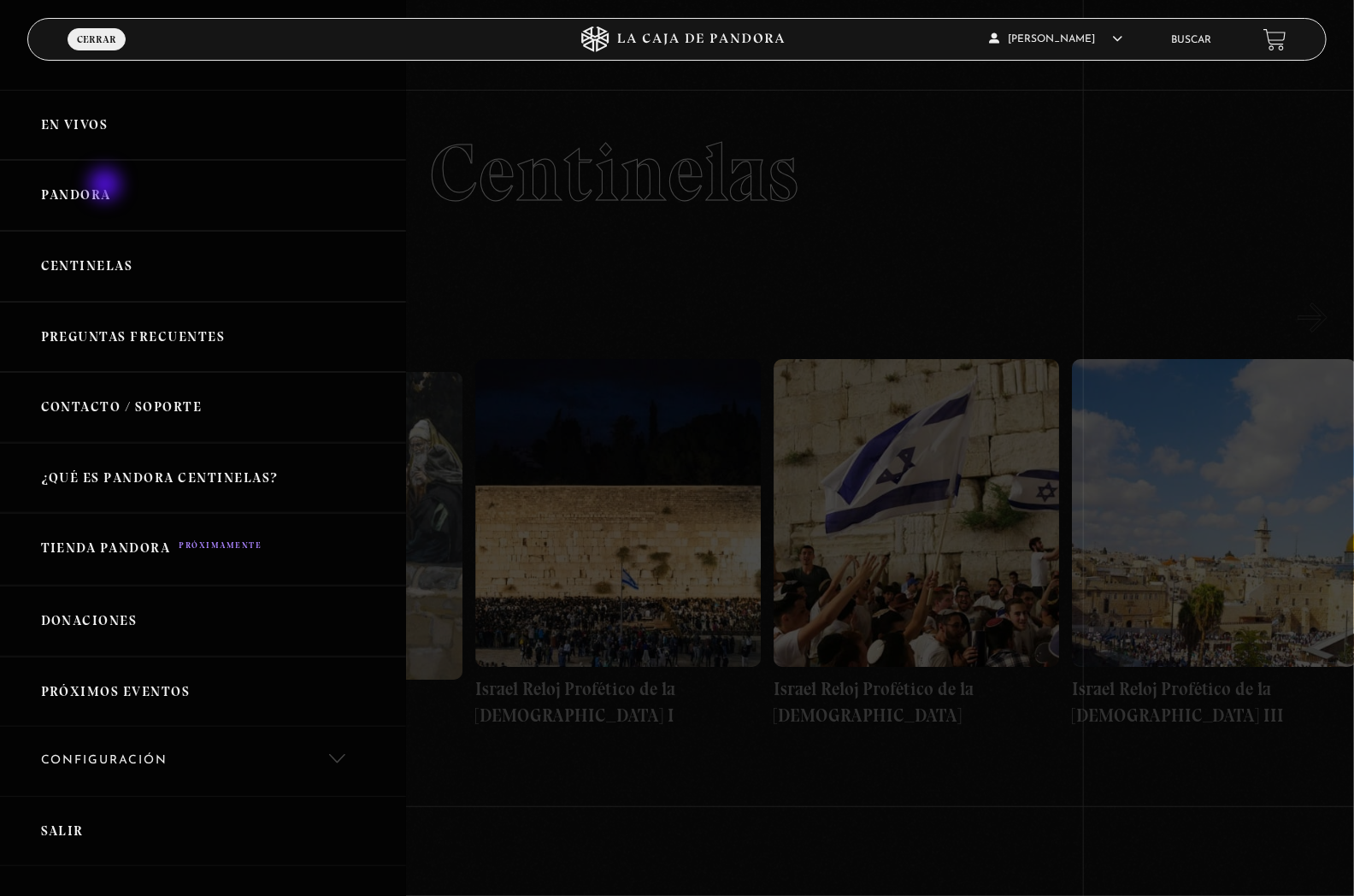
click at [106, 186] on link "Pandora" at bounding box center [202, 195] width 406 height 71
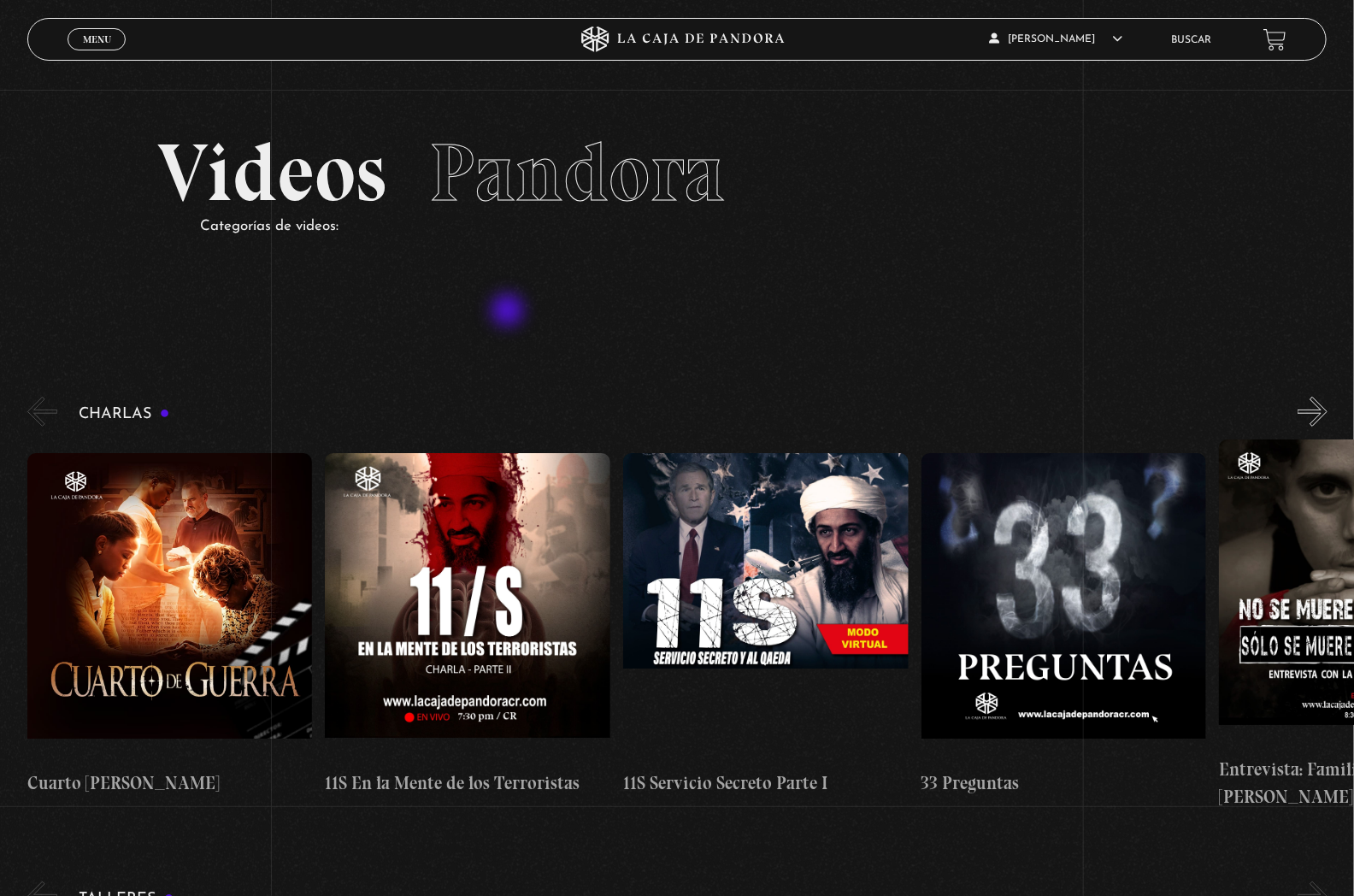
click at [510, 311] on section "Videos Pandora Categorías de videos:" at bounding box center [677, 207] width 1354 height 236
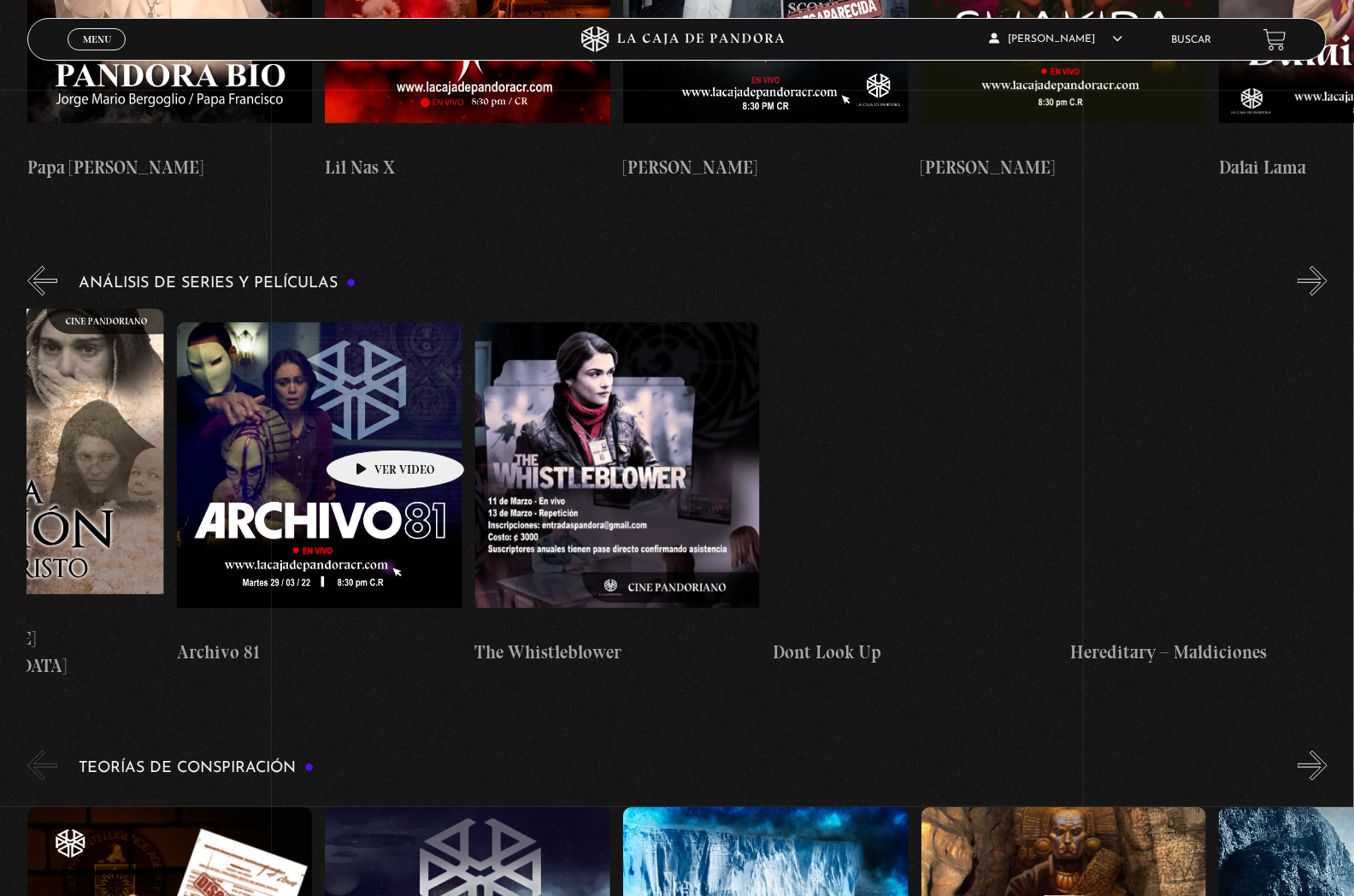
scroll to position [0, 4332]
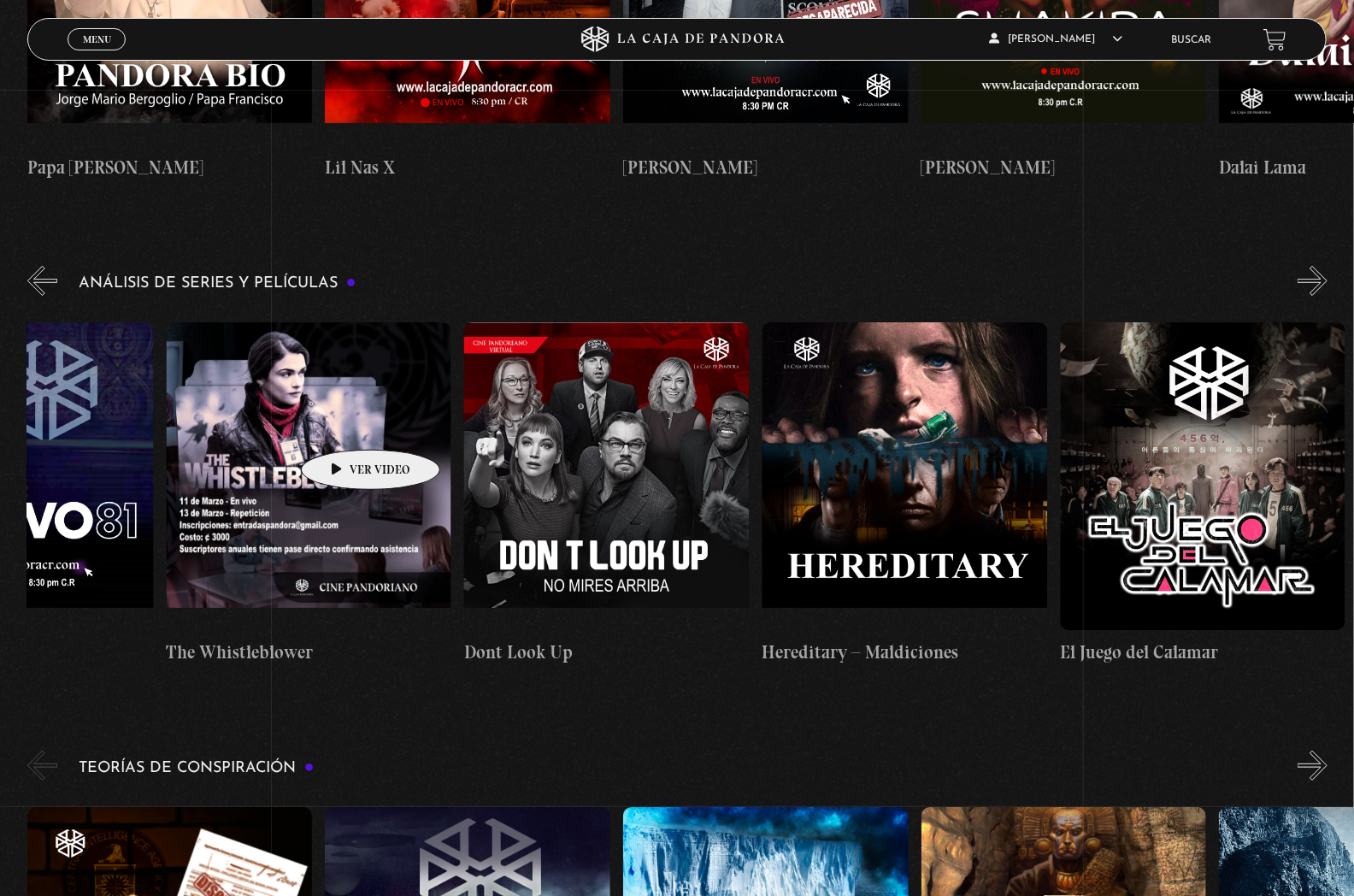
drag, startPoint x: 1207, startPoint y: 336, endPoint x: 344, endPoint y: 424, distance: 867.5
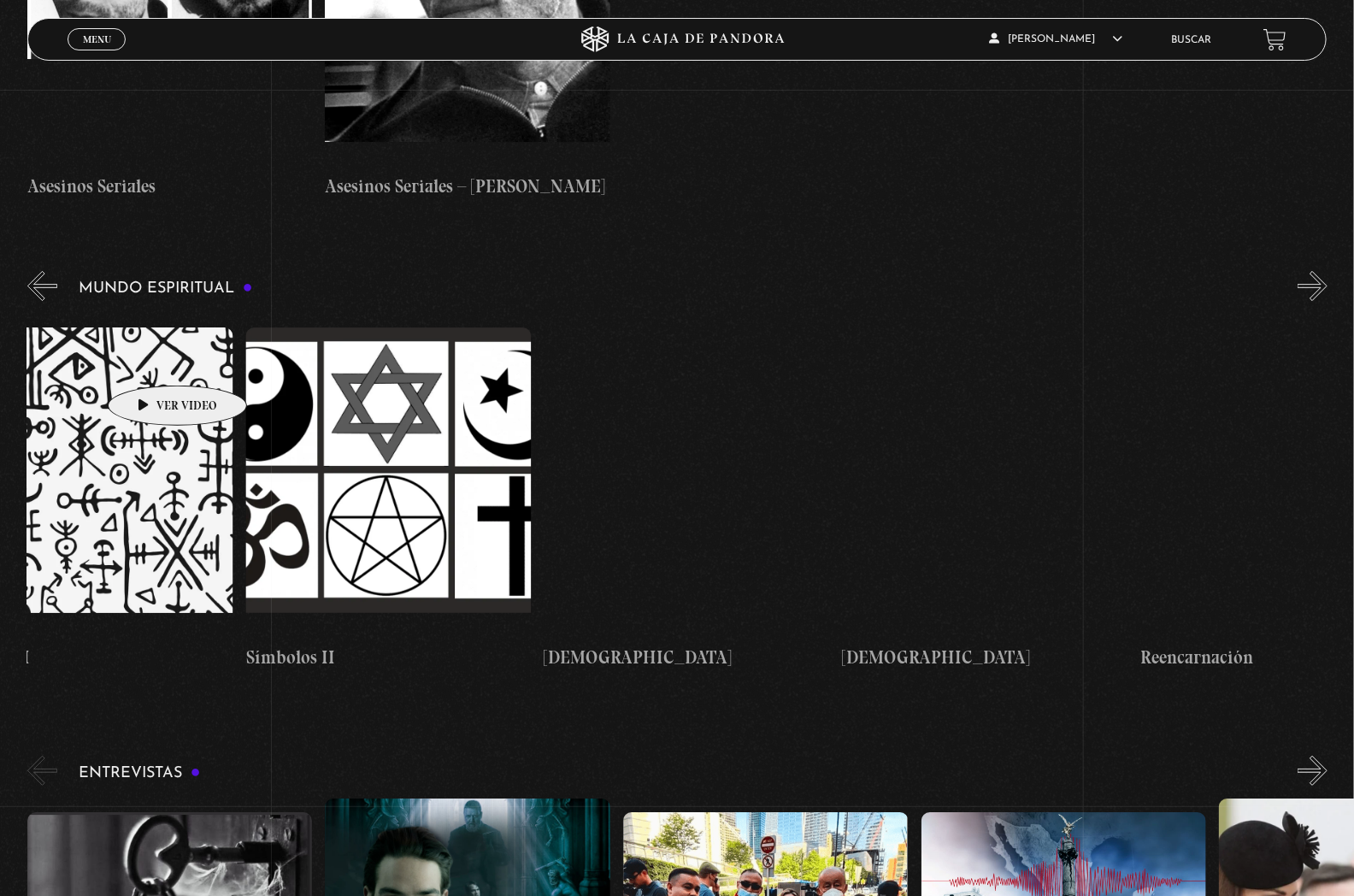
scroll to position [0, 4620]
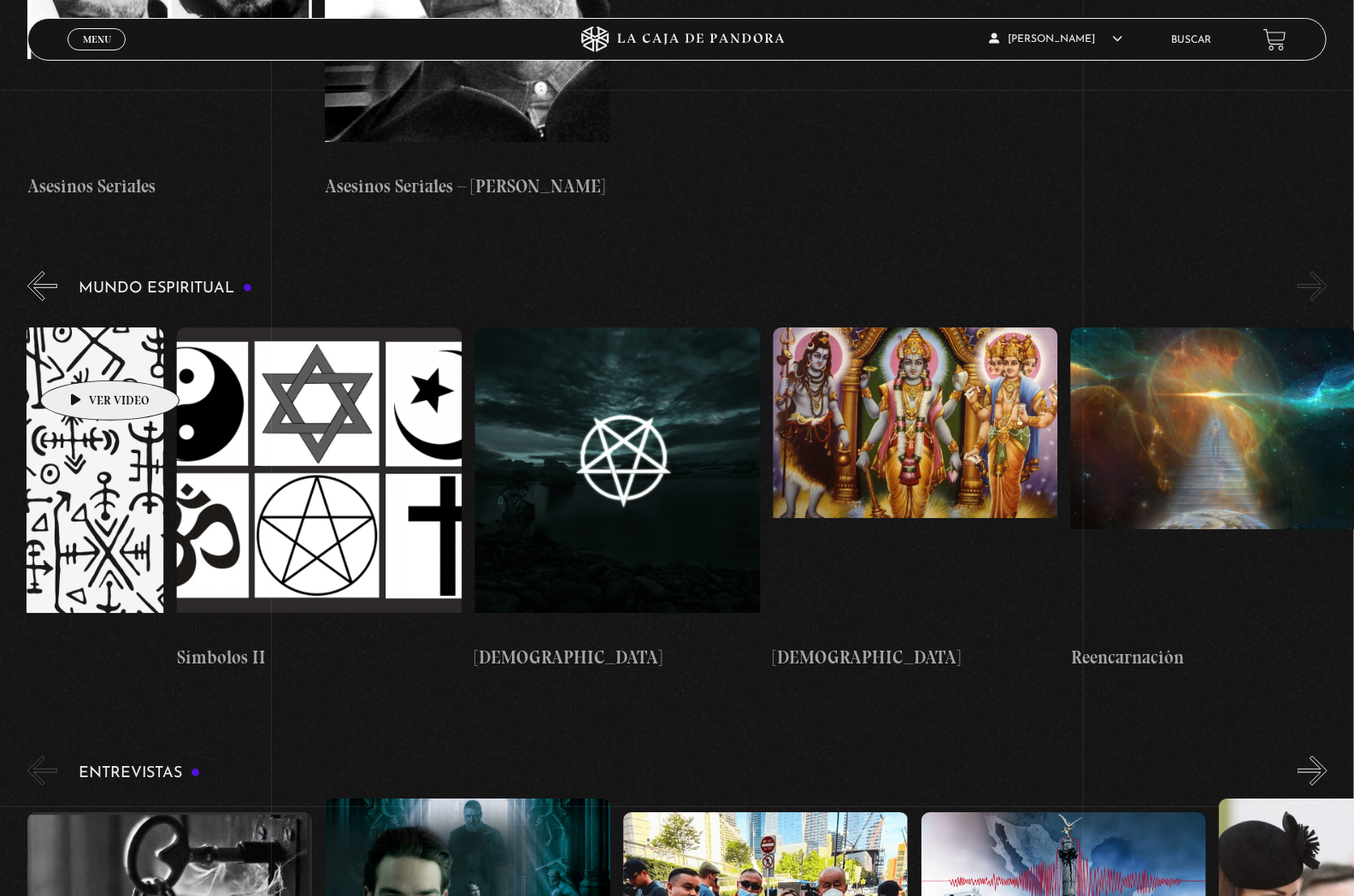
drag, startPoint x: 1048, startPoint y: 321, endPoint x: 83, endPoint y: 354, distance: 965.6
drag, startPoint x: 599, startPoint y: 346, endPoint x: 399, endPoint y: 353, distance: 200.1
drag, startPoint x: 318, startPoint y: 323, endPoint x: 226, endPoint y: 450, distance: 156.8
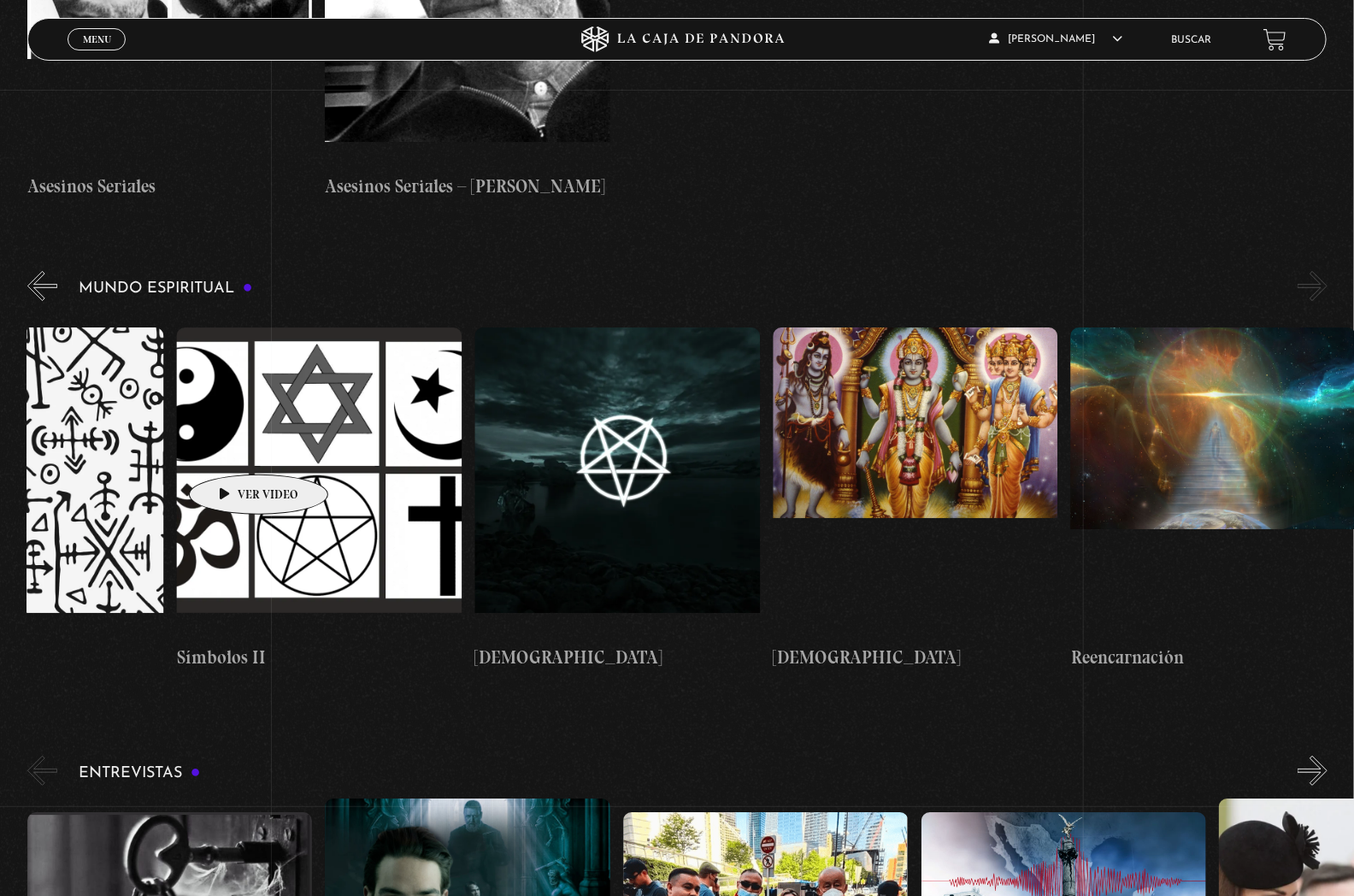
click at [226, 450] on figure at bounding box center [318, 482] width 286 height 308
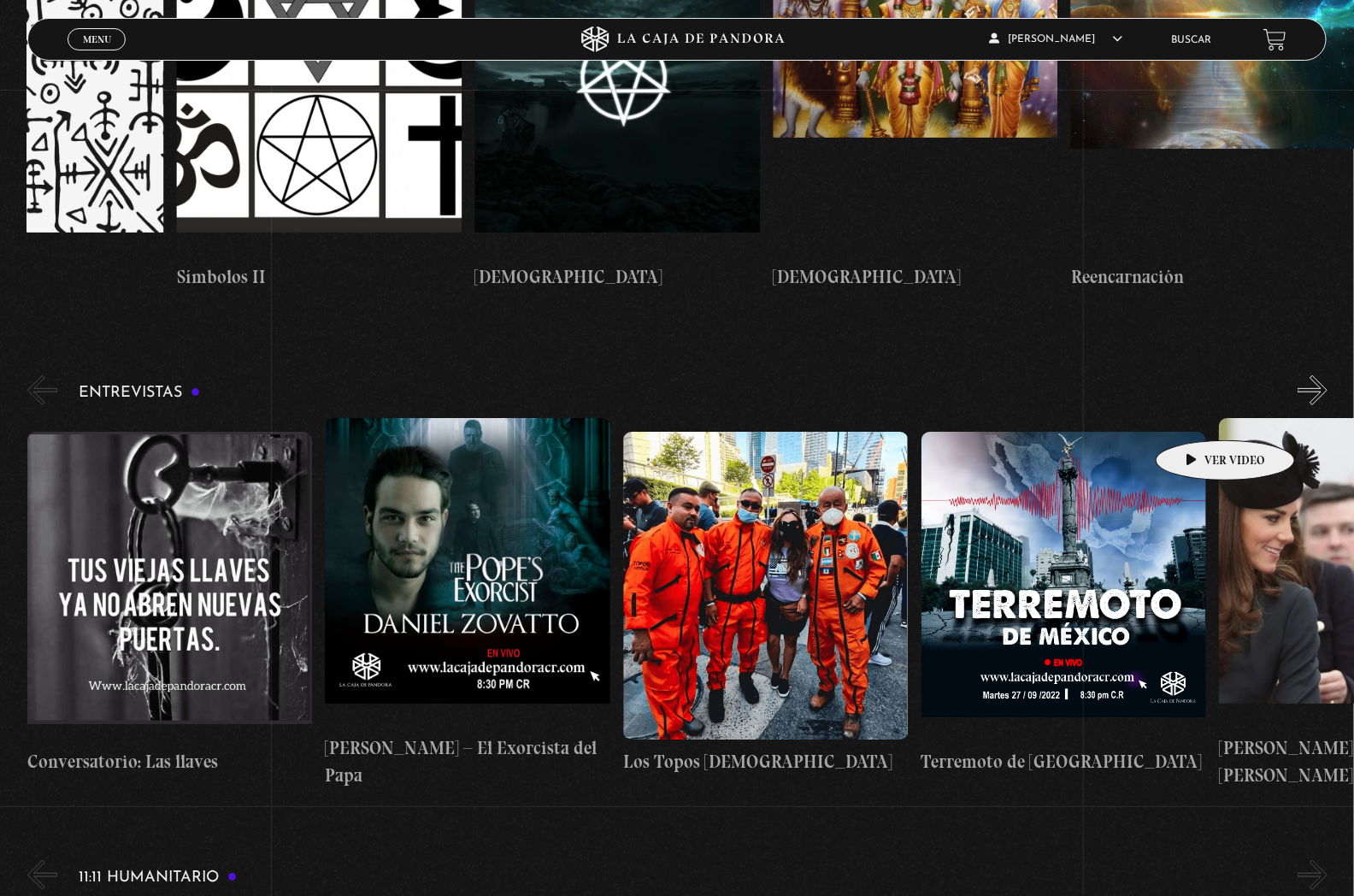
scroll to position [0, 746]
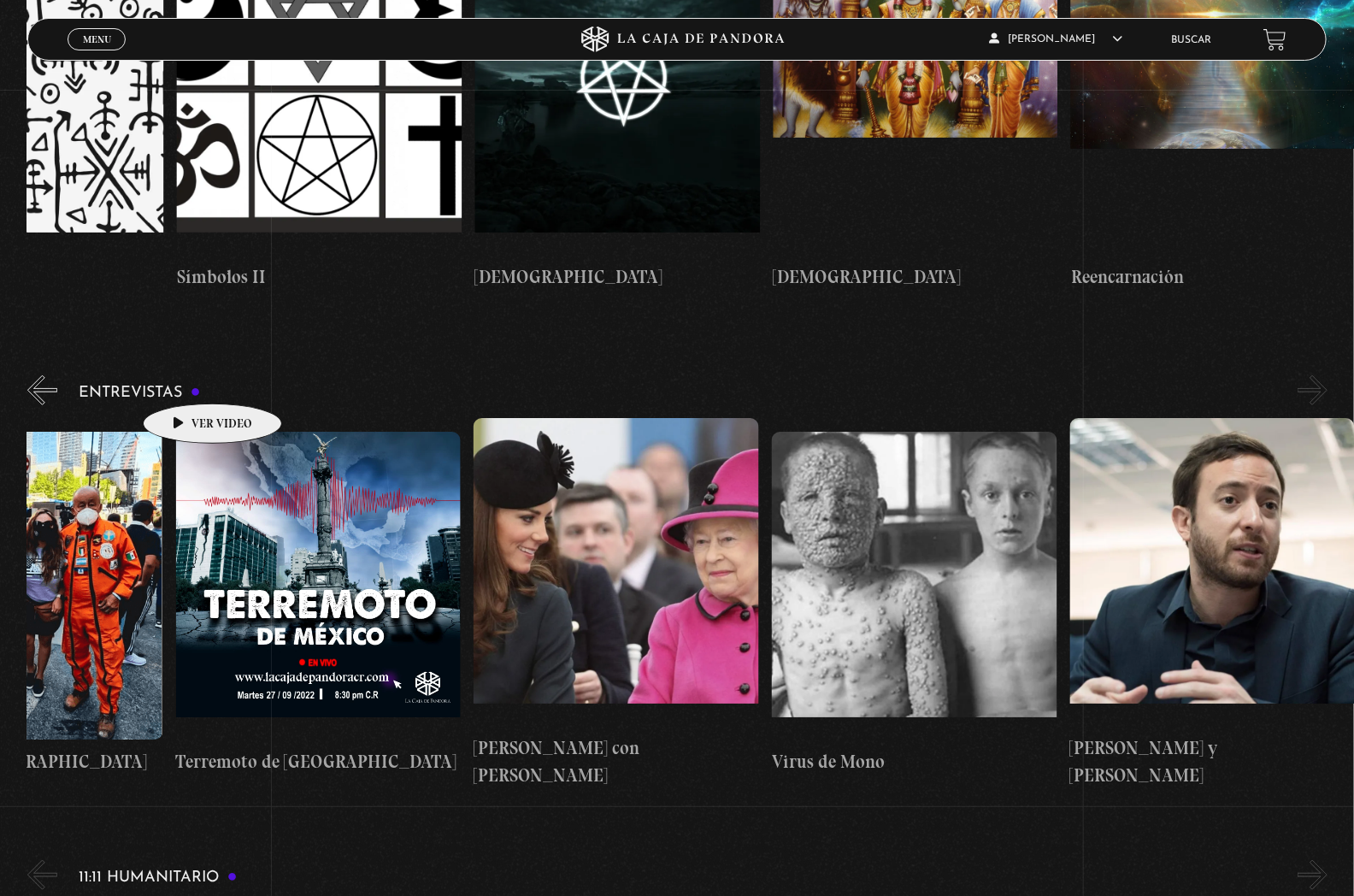
drag, startPoint x: 1199, startPoint y: 414, endPoint x: 185, endPoint y: 378, distance: 1014.6
click at [185, 431] on figure at bounding box center [318, 585] width 286 height 308
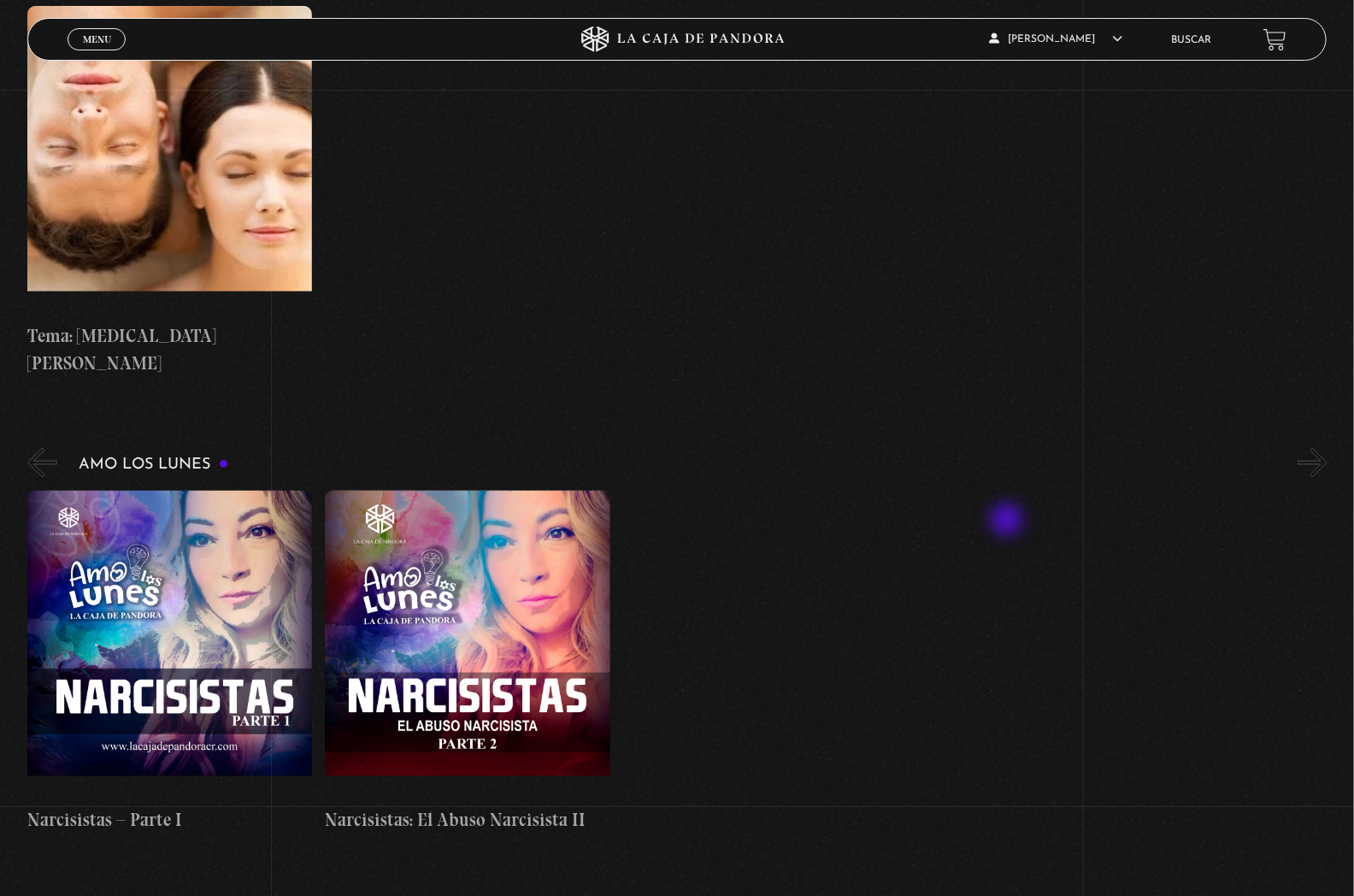
scroll to position [7219, 0]
